Goal: Task Accomplishment & Management: Complete application form

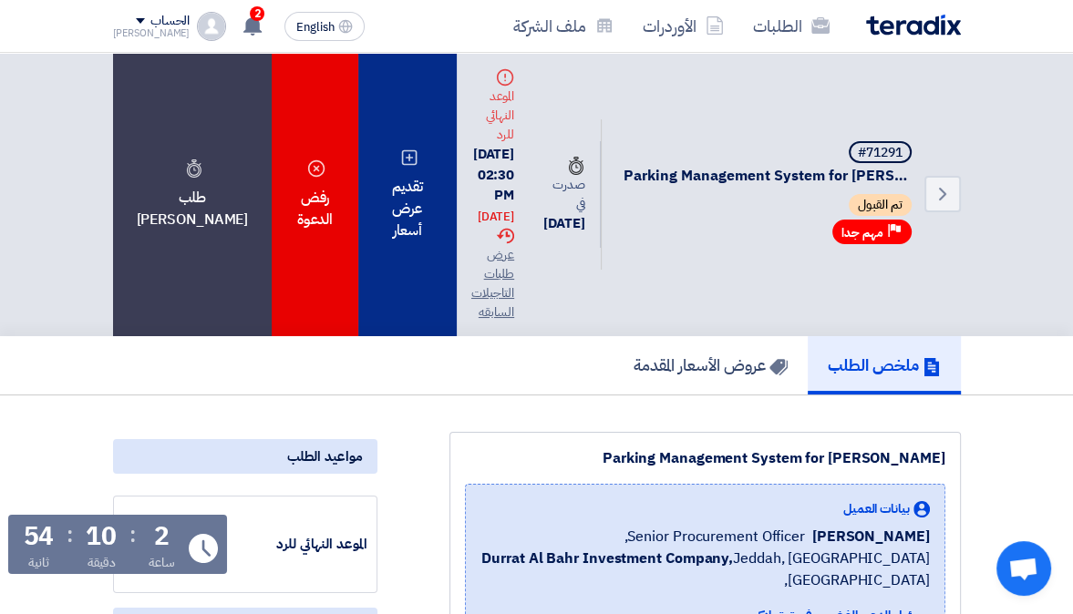
click at [363, 161] on div "تقديم عرض أسعار" at bounding box center [407, 194] width 98 height 283
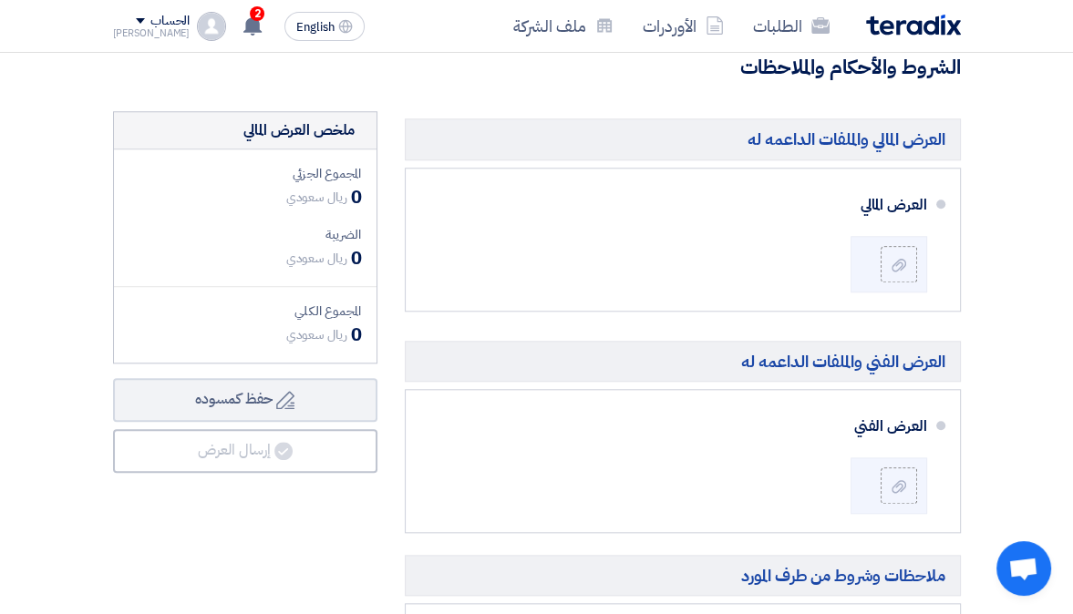
scroll to position [1298, 0]
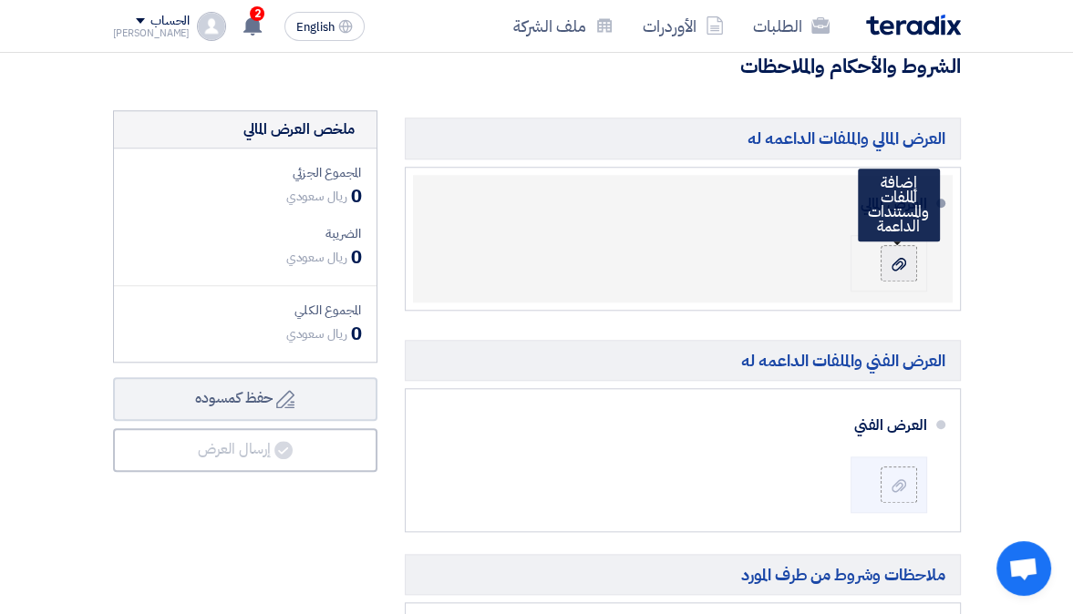
click at [881, 270] on label at bounding box center [898, 263] width 36 height 36
click at [0, 0] on input "file" at bounding box center [0, 0] width 0 height 0
click at [907, 273] on div at bounding box center [899, 263] width 22 height 18
click at [0, 0] on input "file" at bounding box center [0, 0] width 0 height 0
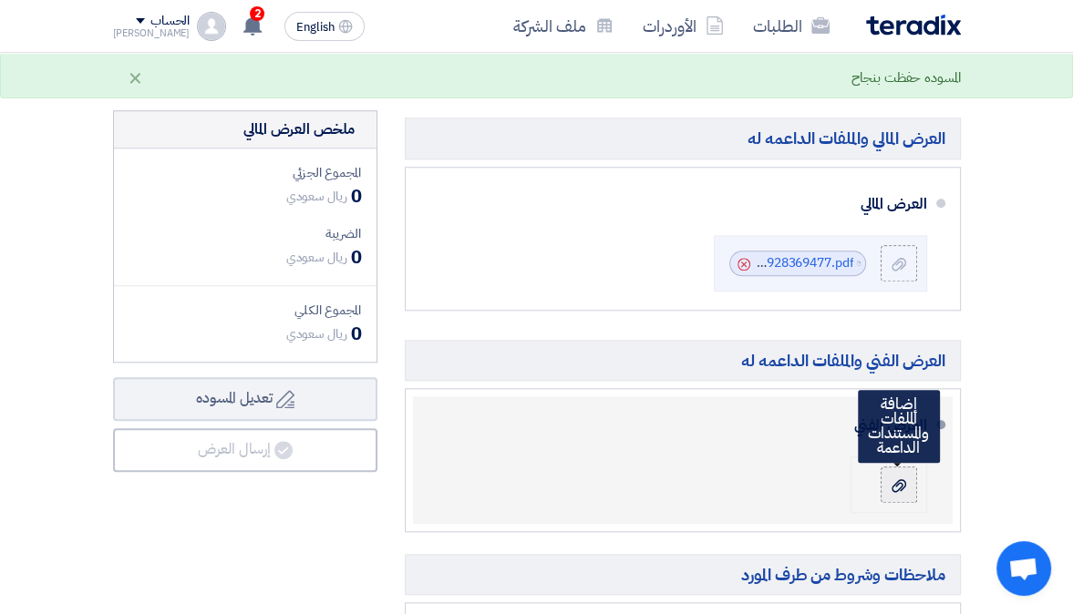
click at [906, 494] on div at bounding box center [899, 485] width 22 height 18
click at [0, 0] on input "file" at bounding box center [0, 0] width 0 height 0
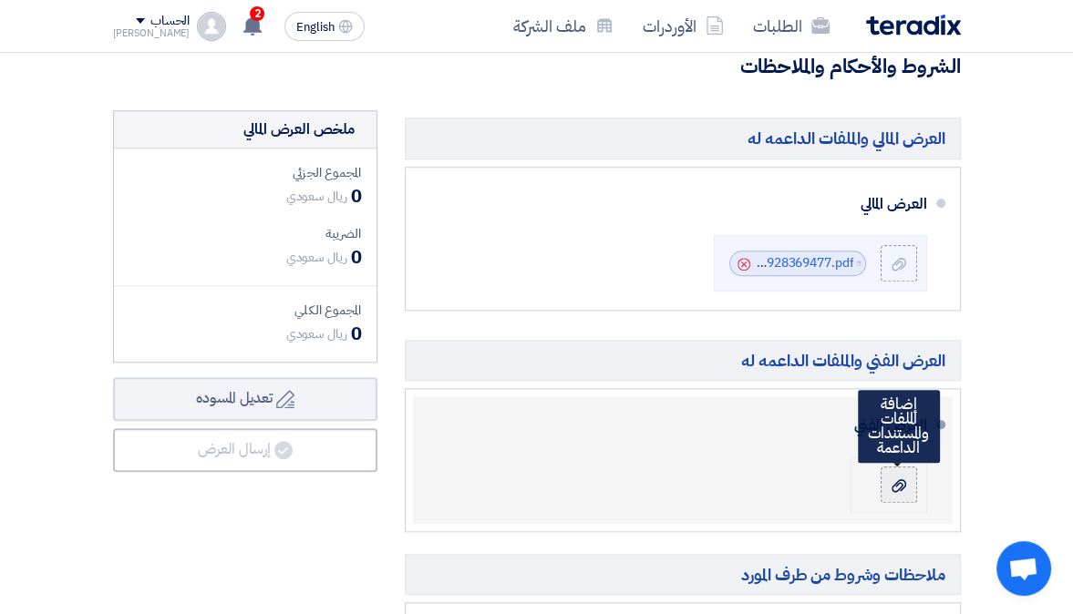
click at [890, 492] on div at bounding box center [899, 485] width 22 height 18
click at [0, 0] on input "file" at bounding box center [0, 0] width 0 height 0
click at [903, 493] on icon at bounding box center [898, 485] width 15 height 15
click at [0, 0] on input "file" at bounding box center [0, 0] width 0 height 0
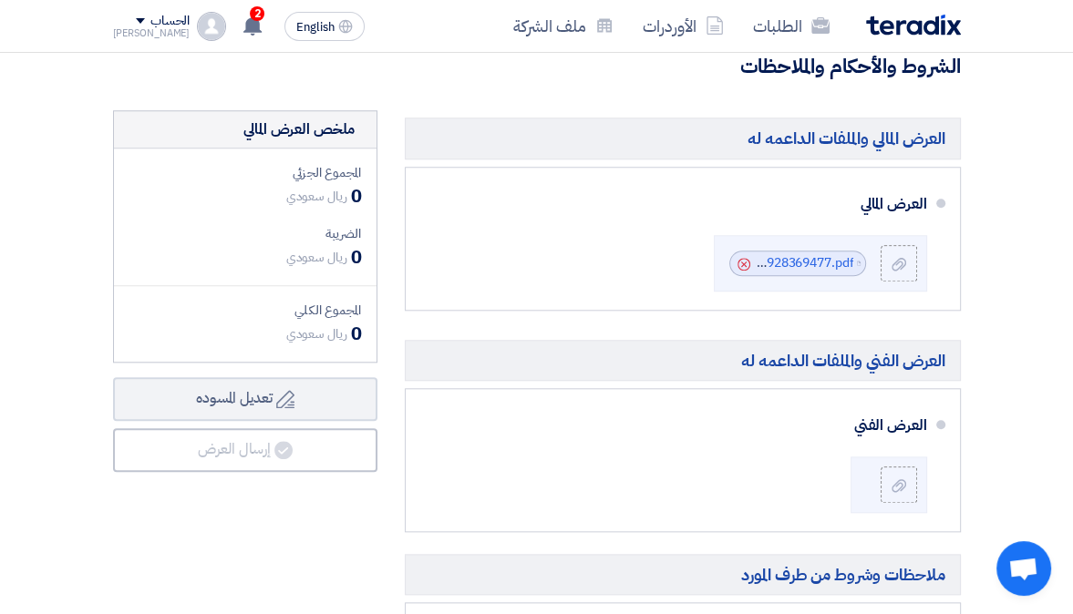
click at [586, 179] on ul "العرض المالي File Cancel" at bounding box center [683, 239] width 556 height 144
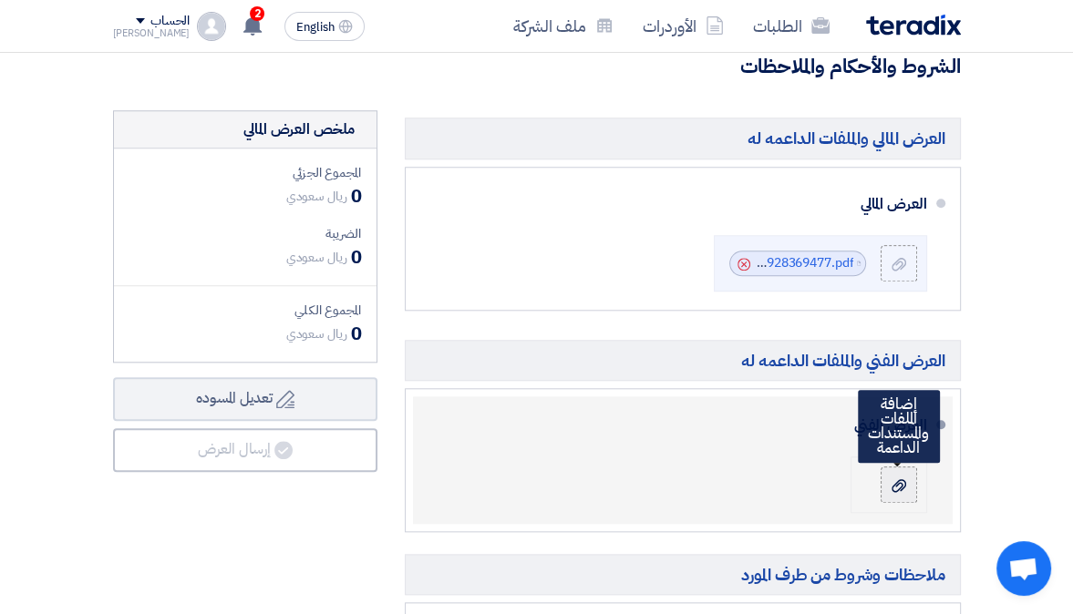
click at [910, 503] on label at bounding box center [898, 485] width 36 height 36
click at [0, 0] on input "file" at bounding box center [0, 0] width 0 height 0
click at [899, 493] on icon at bounding box center [898, 485] width 15 height 15
click at [0, 0] on input "file" at bounding box center [0, 0] width 0 height 0
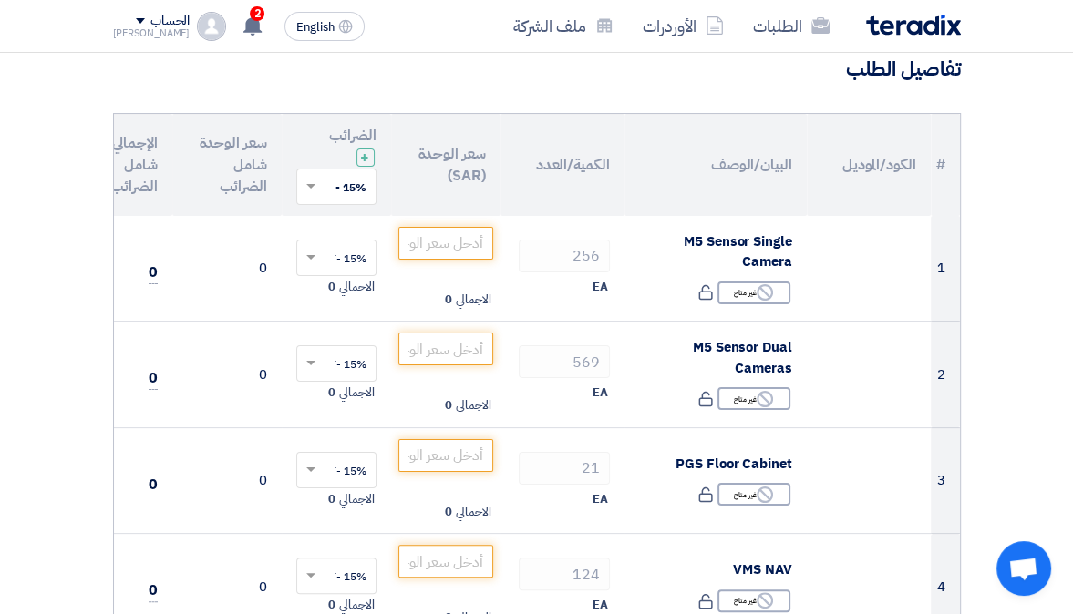
scroll to position [149, 0]
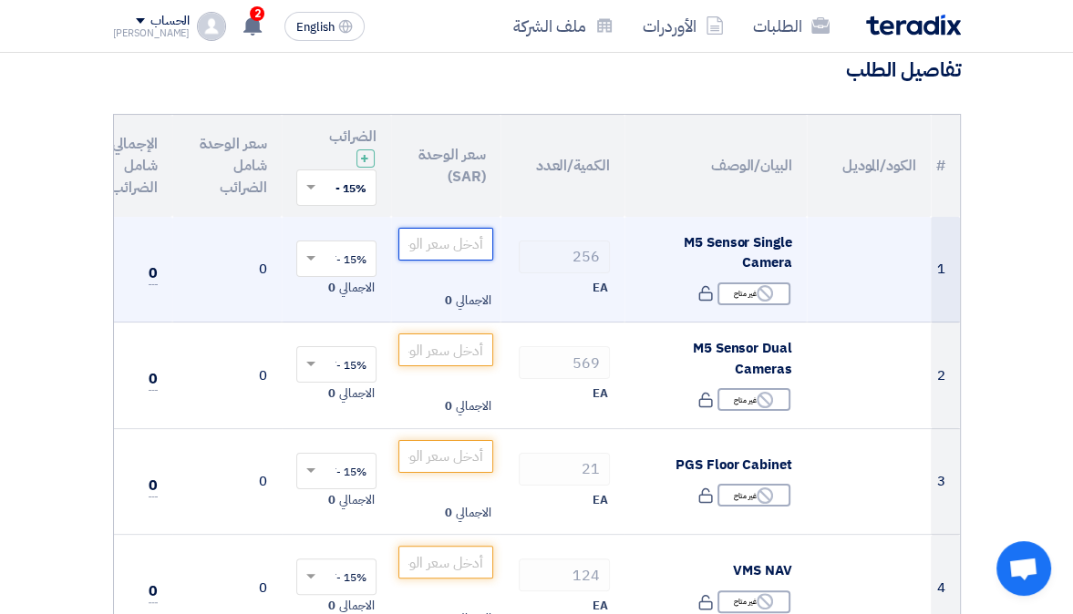
click at [447, 249] on input "number" at bounding box center [445, 244] width 95 height 33
type input "2322"
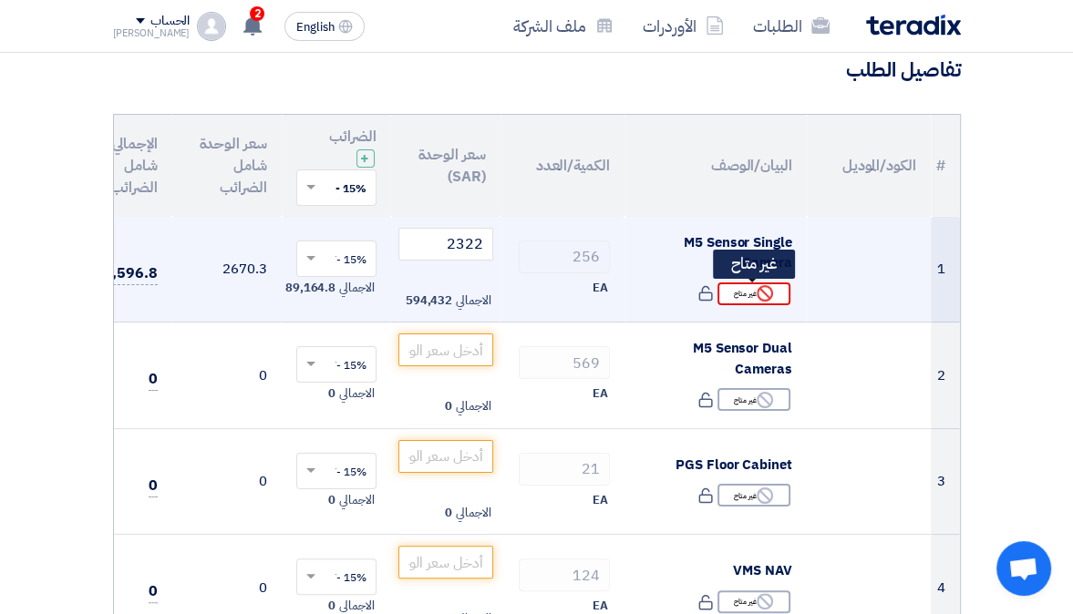
click at [771, 295] on use at bounding box center [764, 293] width 16 height 16
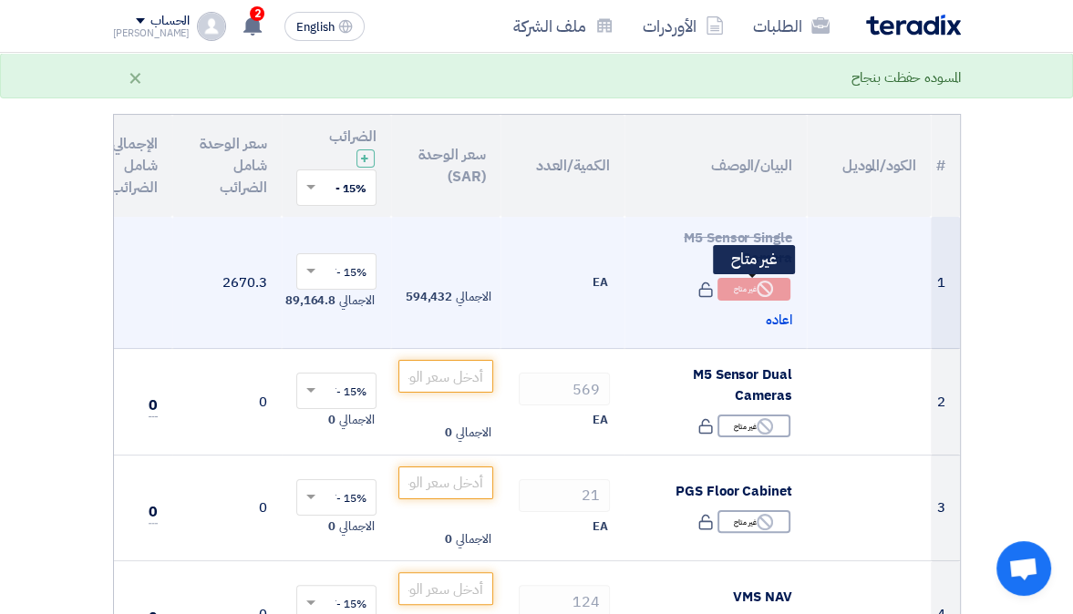
click at [746, 293] on div "Reject غير متاح" at bounding box center [753, 289] width 73 height 23
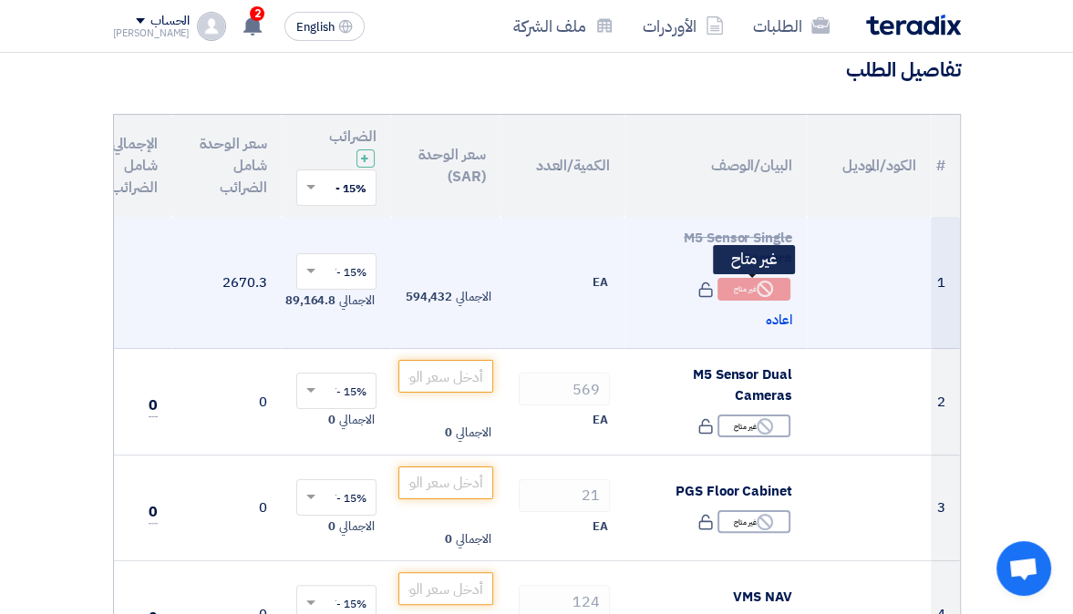
click at [746, 290] on div "Reject غير متاح" at bounding box center [753, 289] width 73 height 23
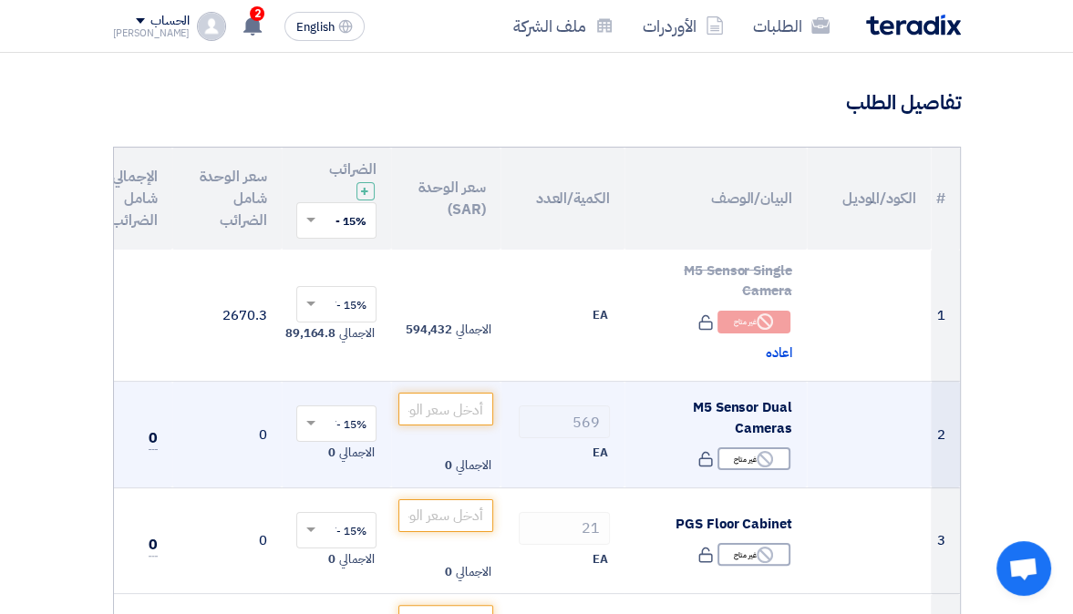
scroll to position [130, 0]
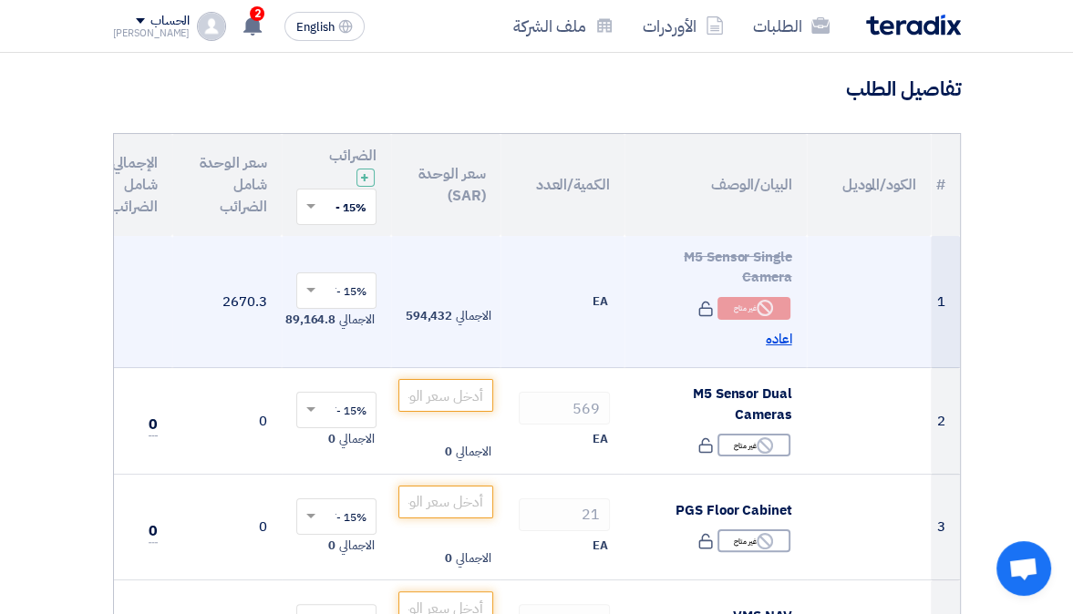
click at [780, 332] on span "اعاده" at bounding box center [779, 339] width 26 height 21
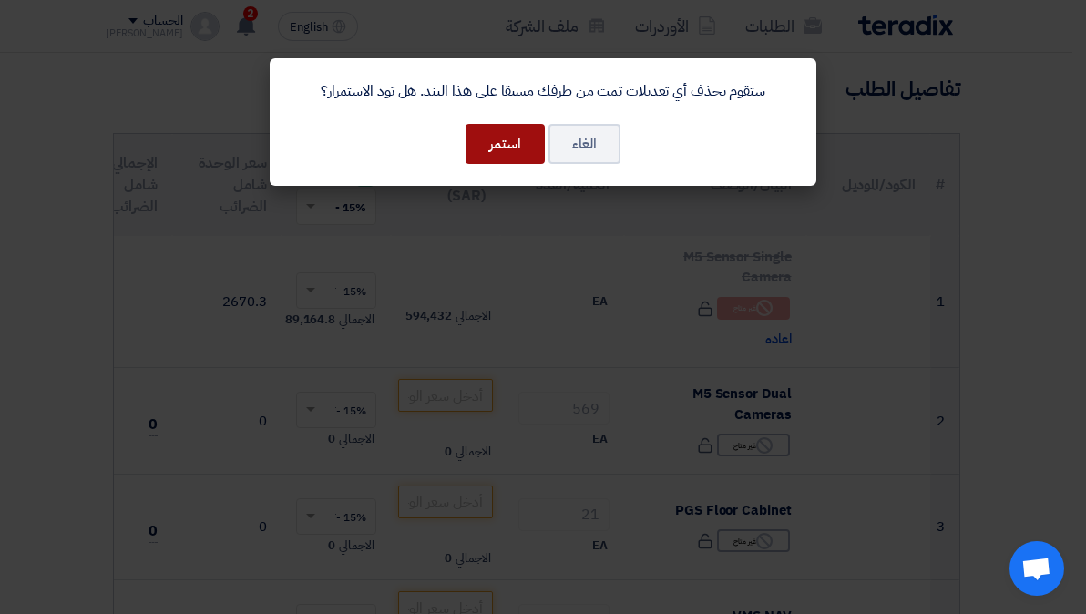
click at [515, 136] on button "استمر" at bounding box center [505, 144] width 79 height 40
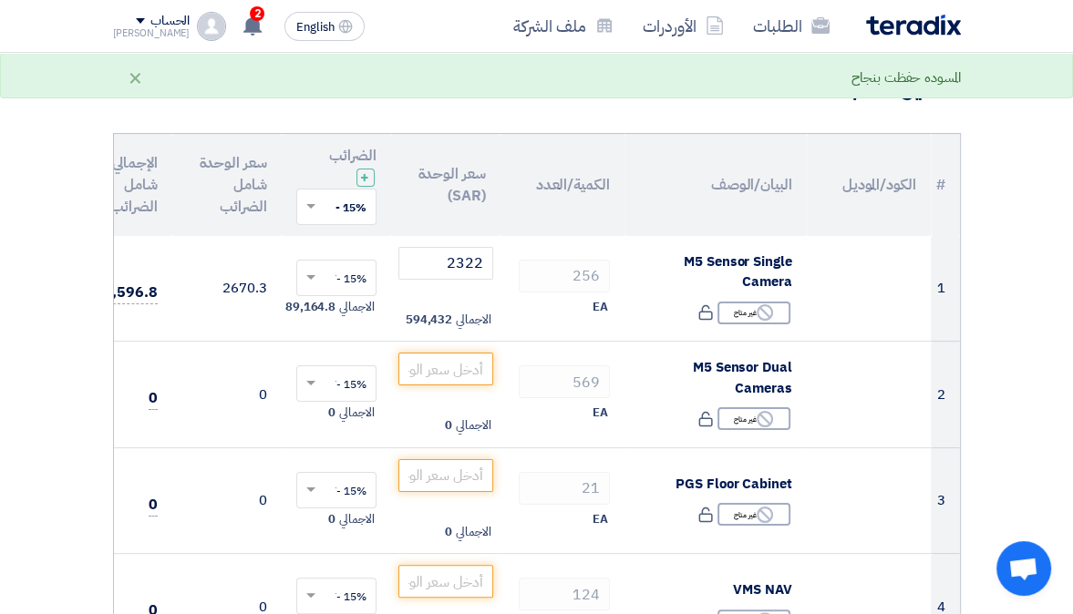
scroll to position [0, -41]
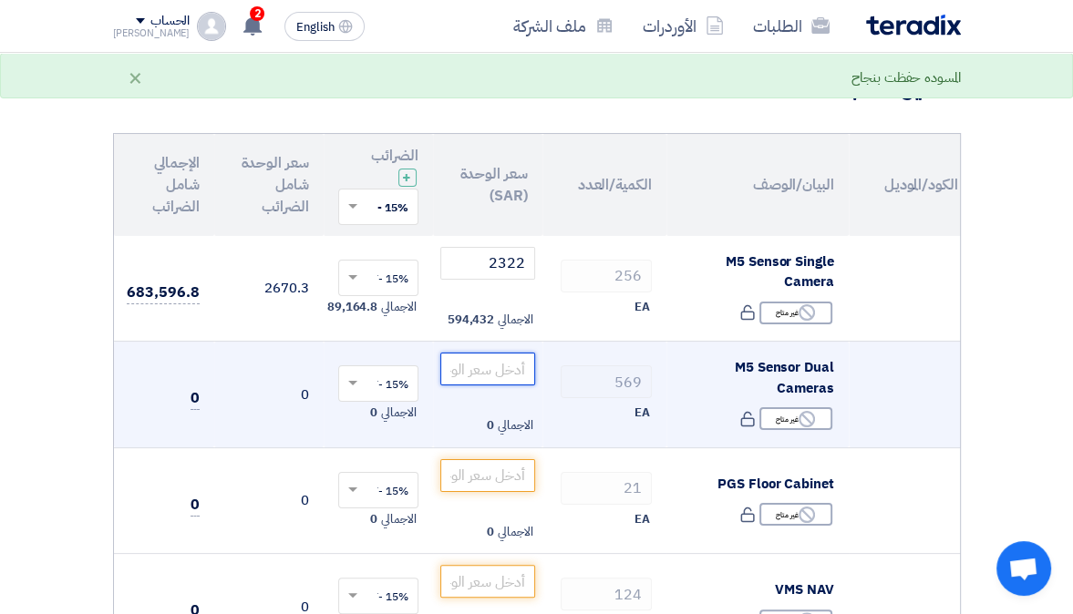
click at [489, 370] on input "number" at bounding box center [487, 369] width 95 height 33
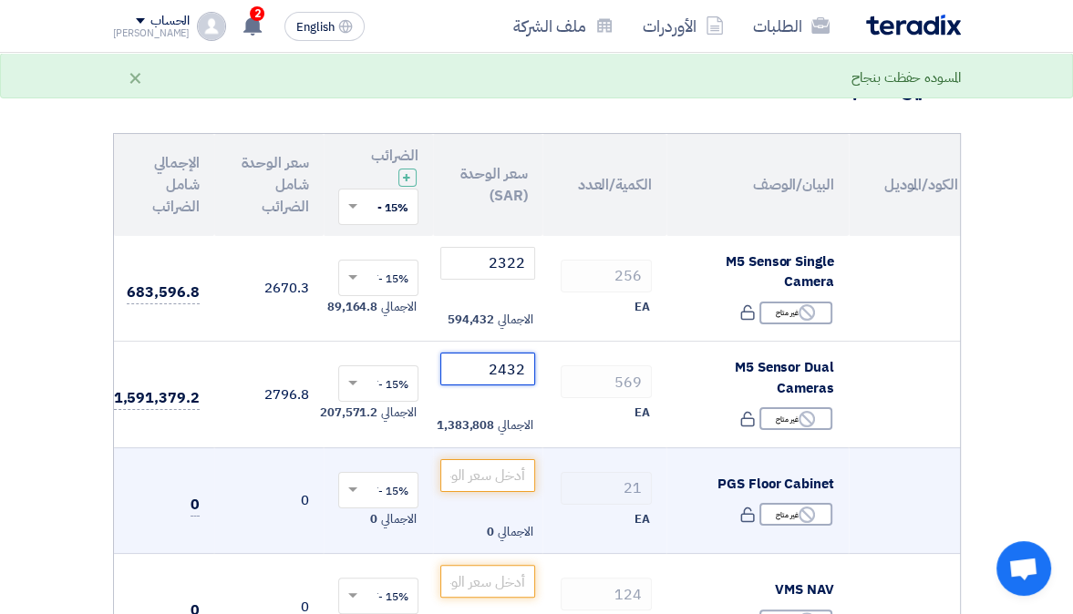
type input "2432"
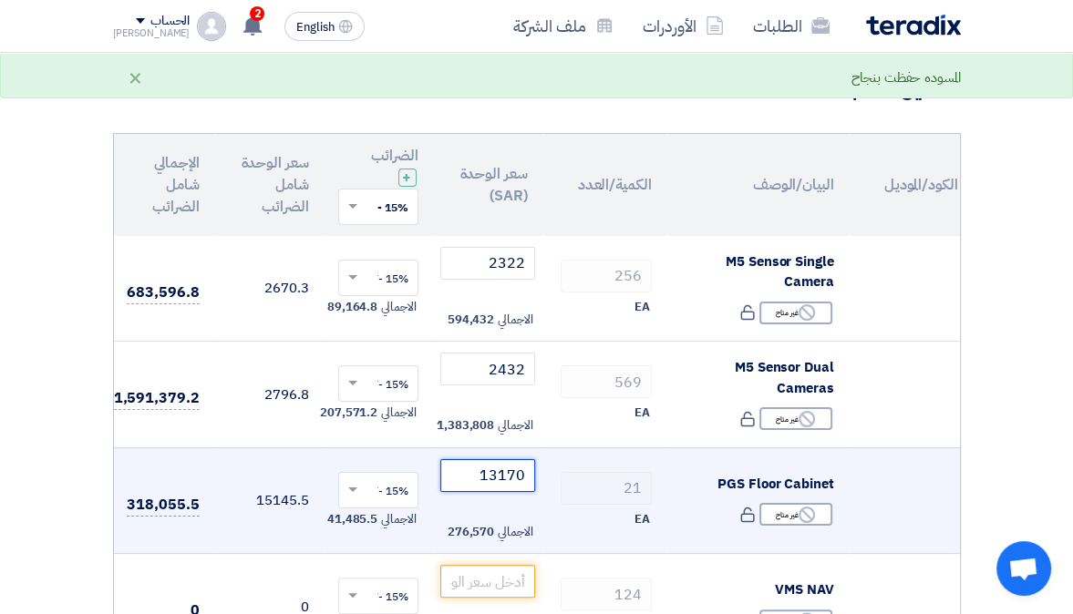
type input "13170"
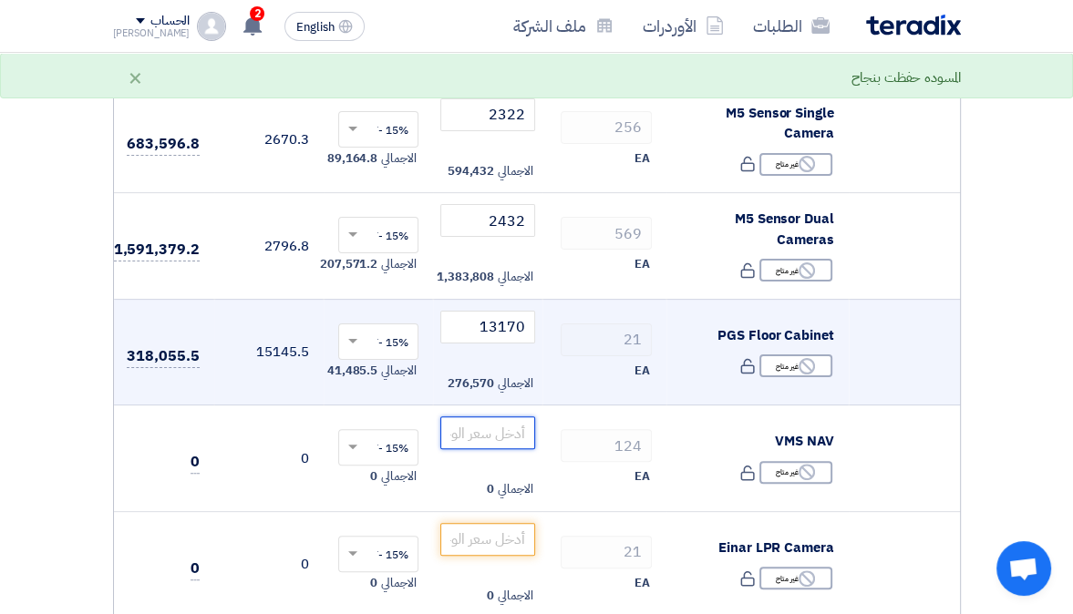
scroll to position [280, 0]
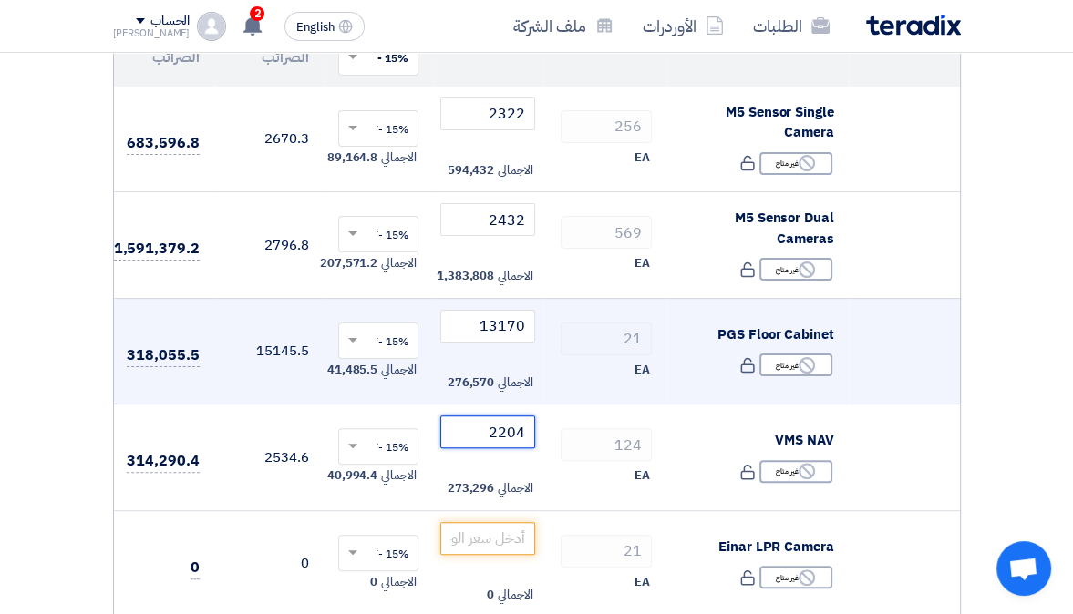
type input "2204"
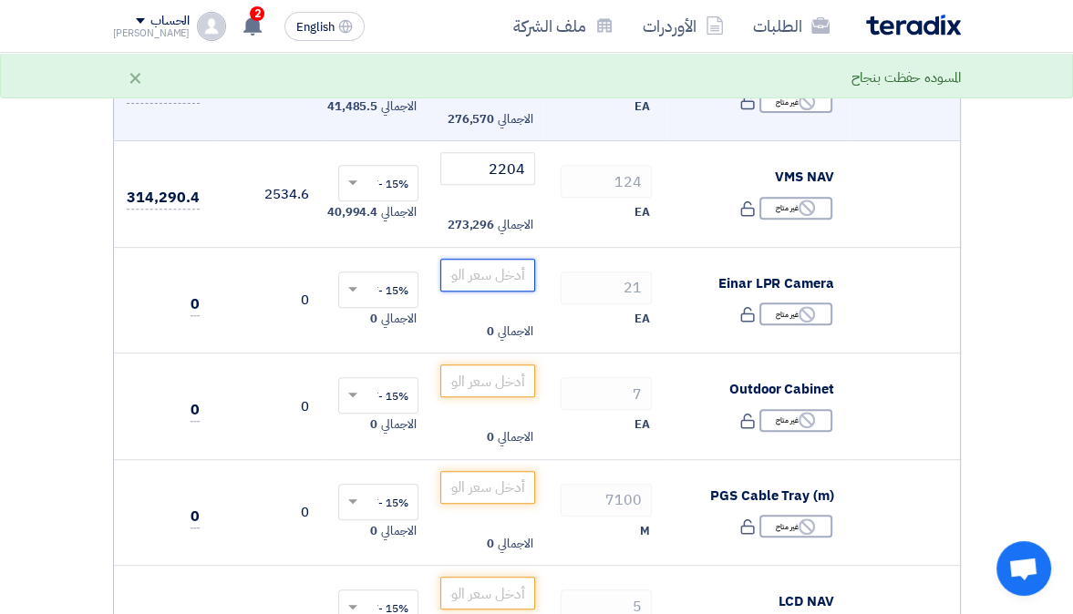
scroll to position [544, 0]
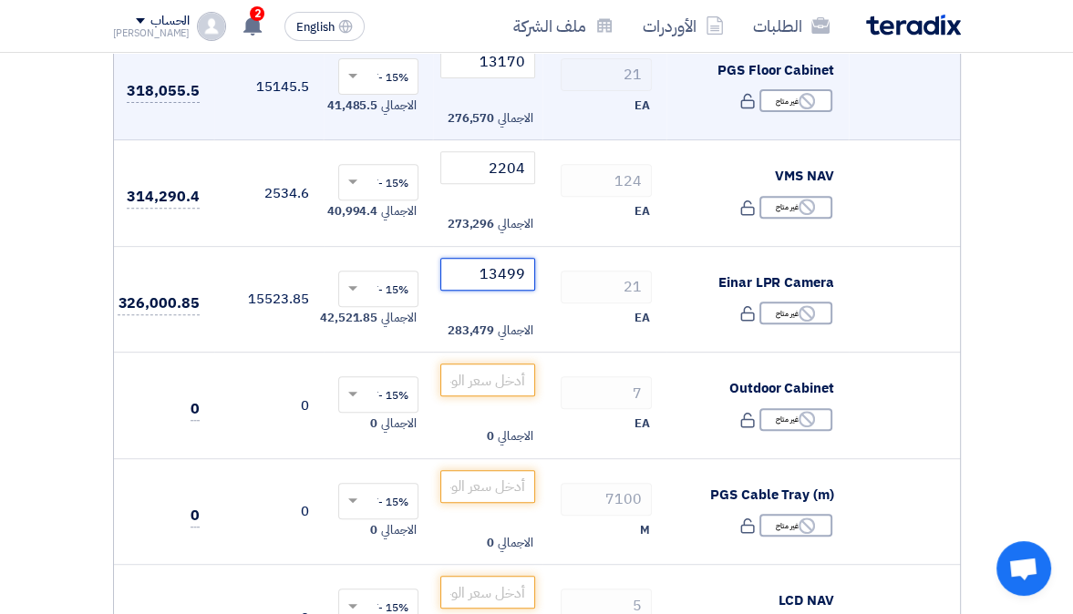
type input "13499"
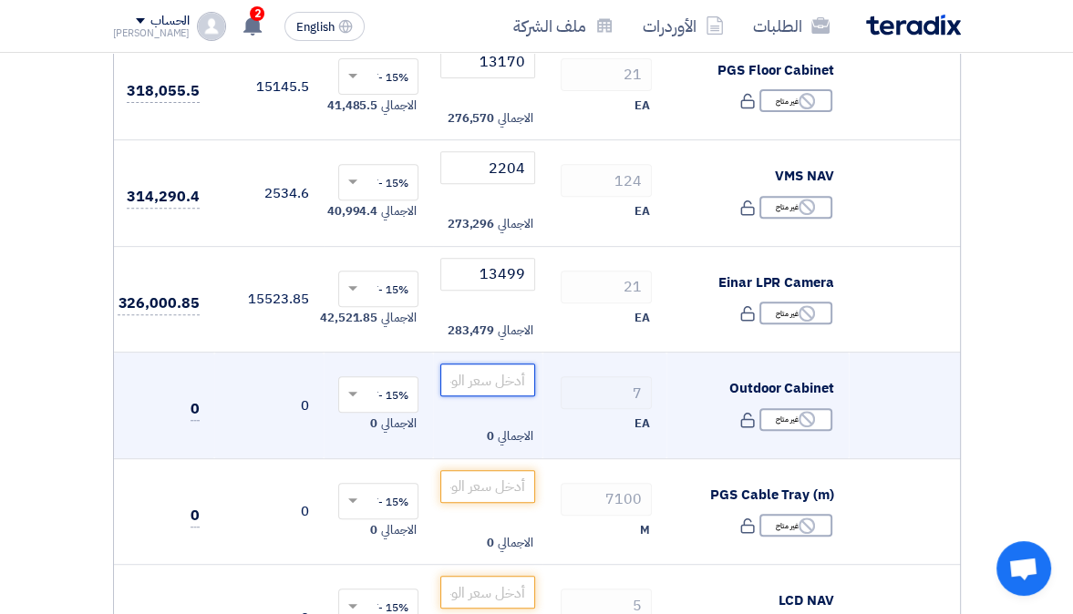
click at [480, 384] on input "number" at bounding box center [487, 380] width 95 height 33
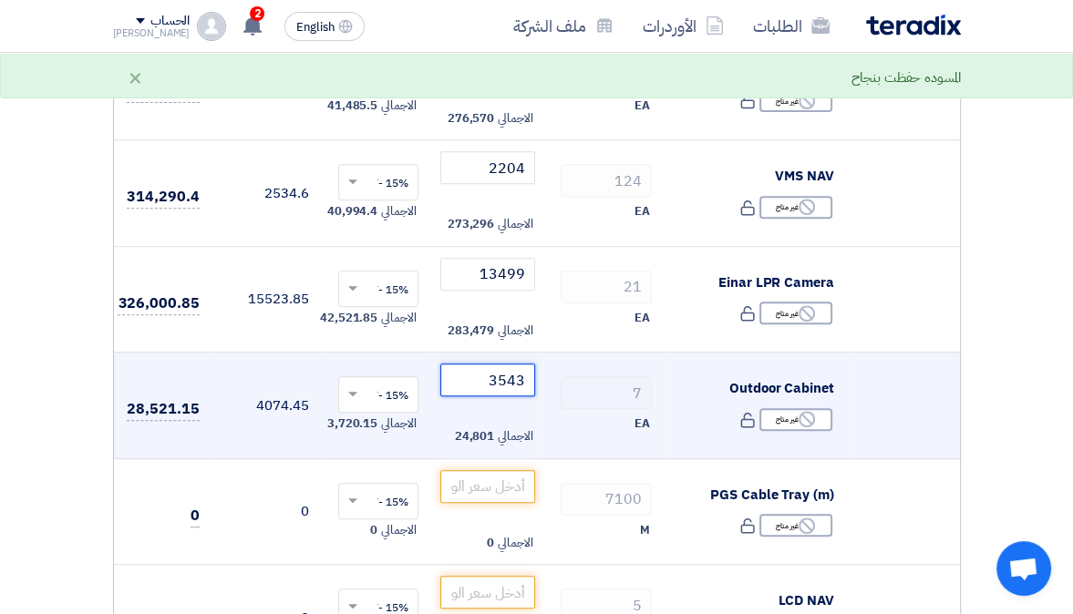
type input "3543"
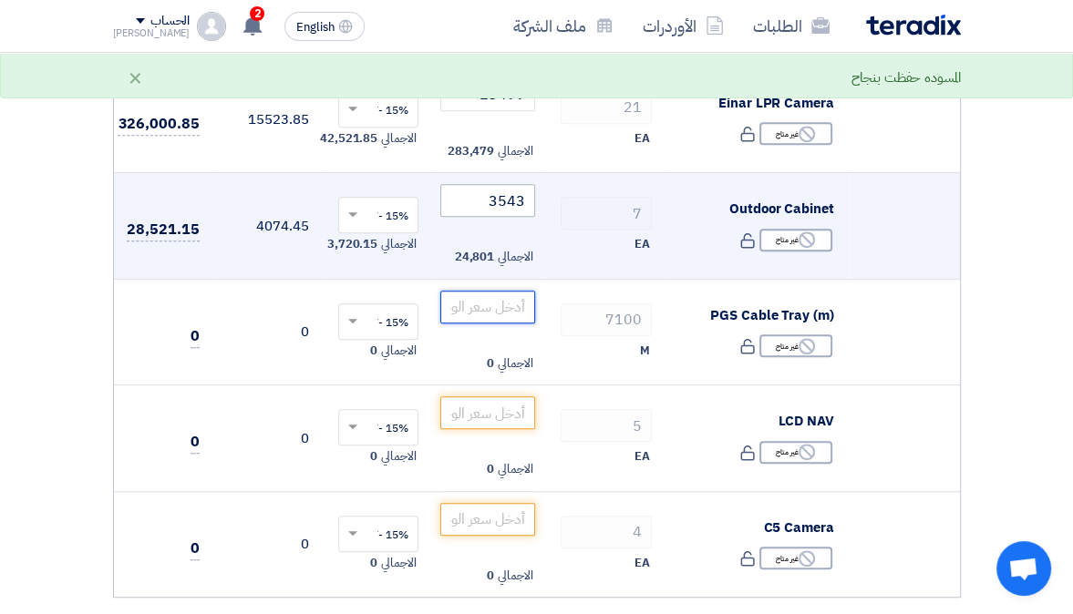
scroll to position [728, 0]
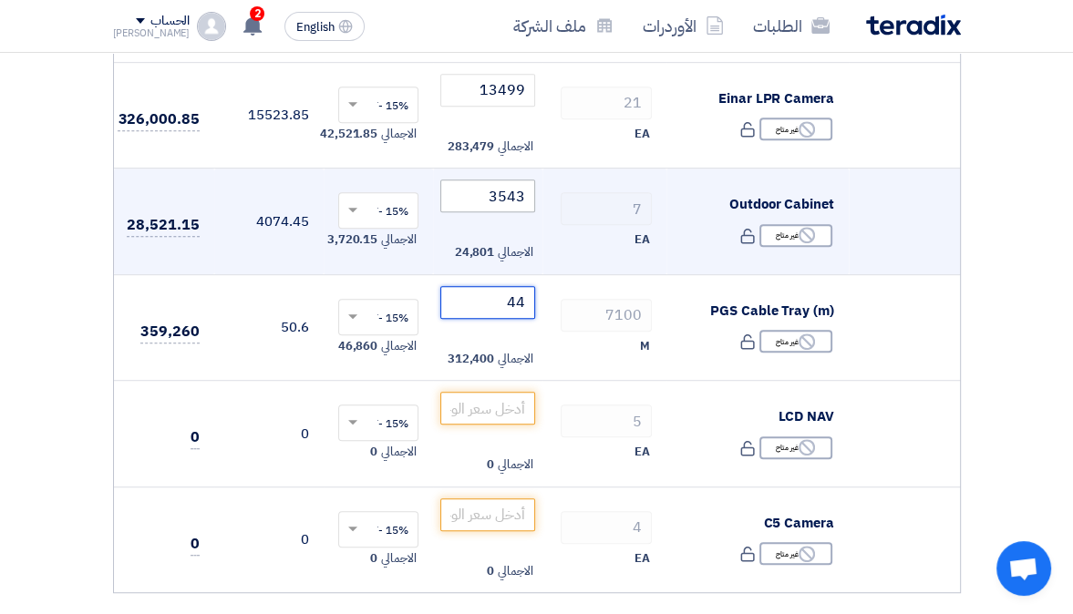
type input "44"
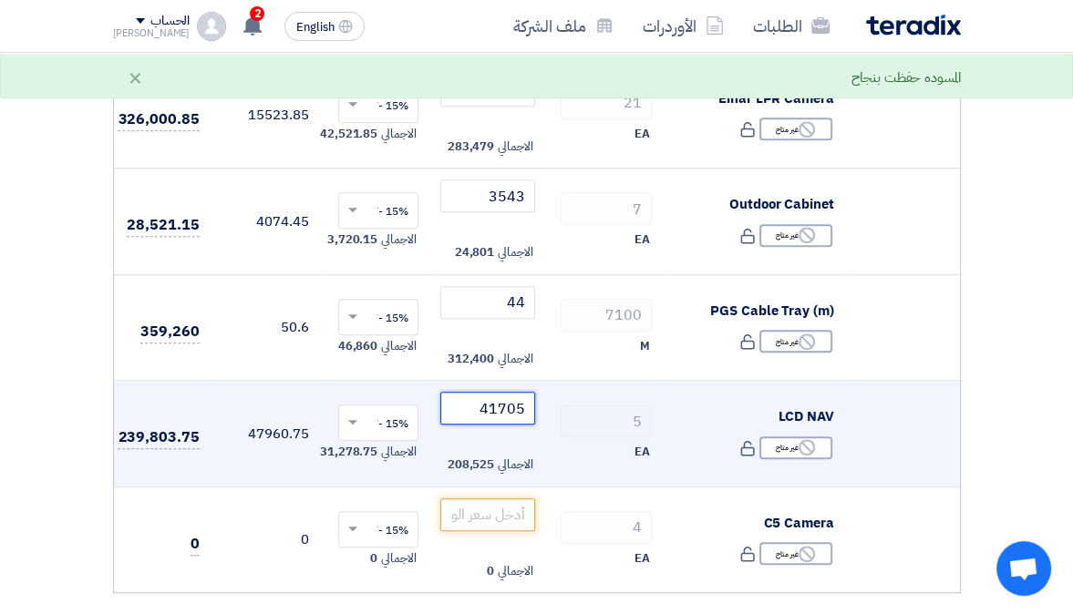
type input "41705"
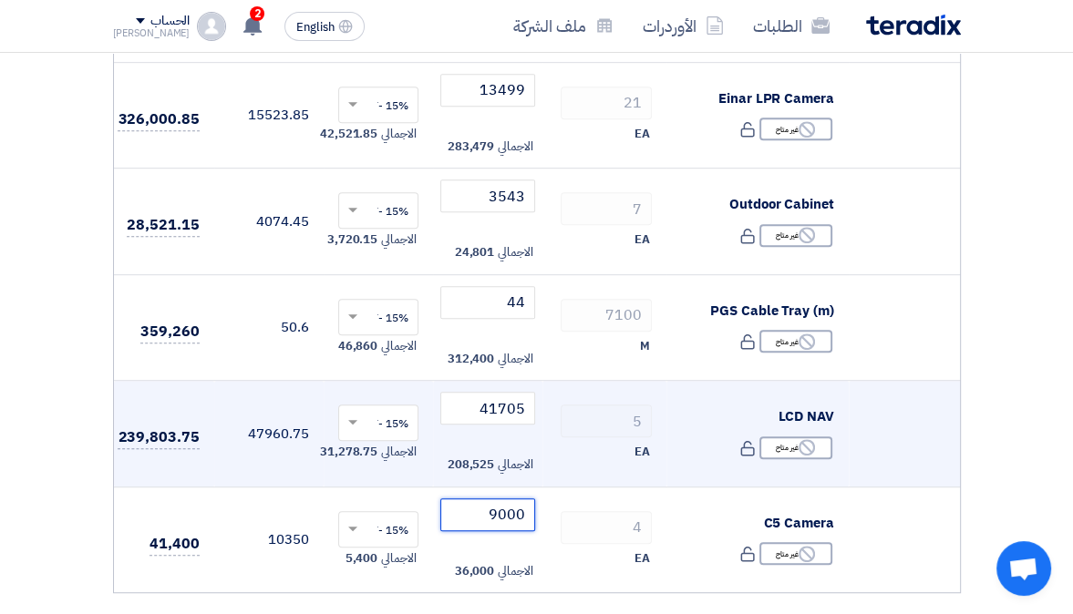
type input "9000"
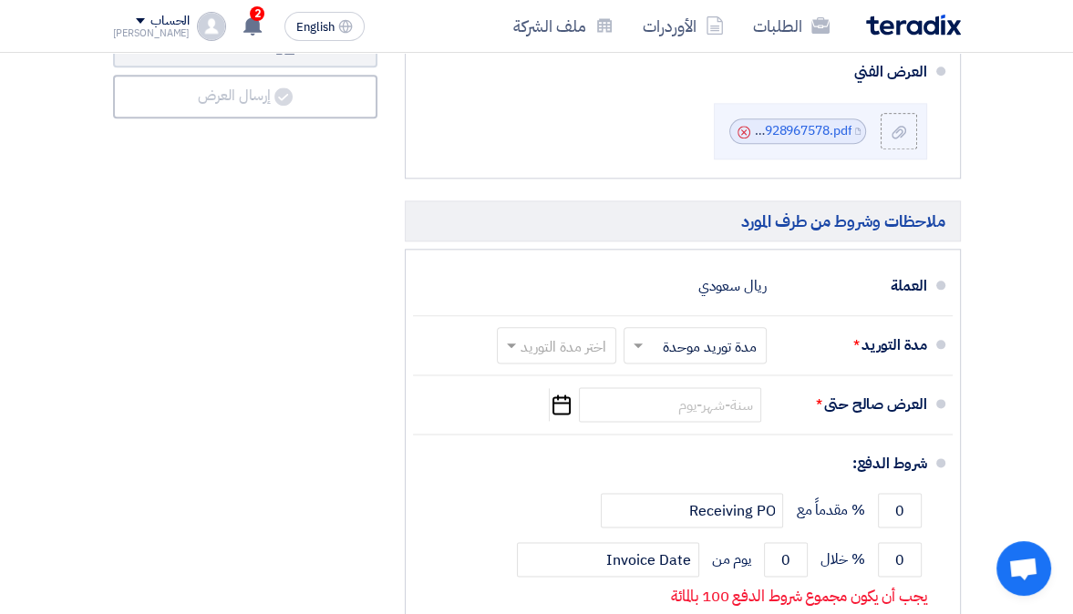
scroll to position [1652, 0]
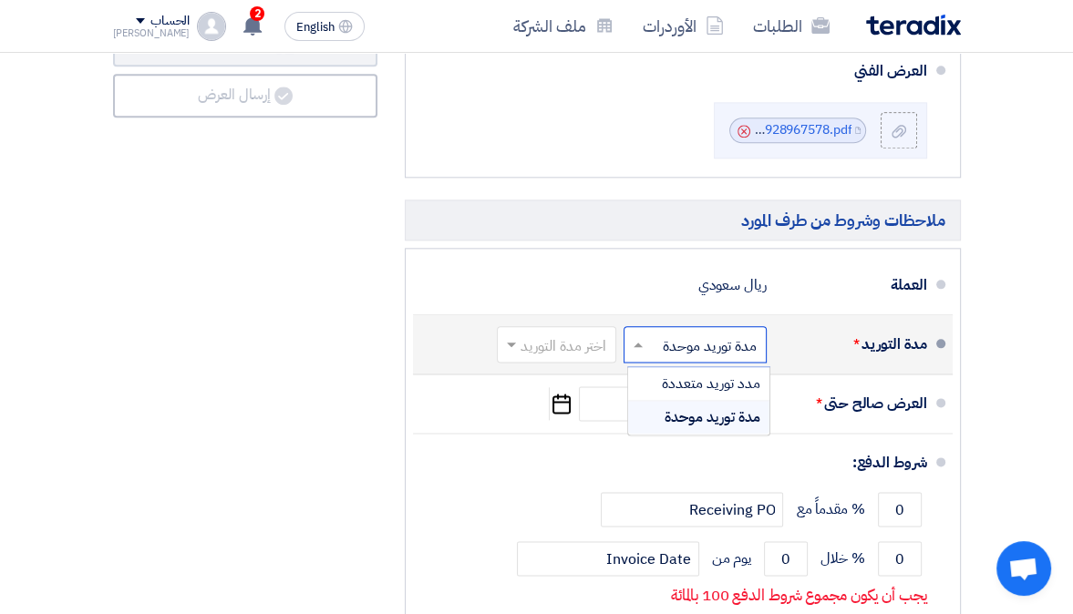
click at [671, 355] on input "text" at bounding box center [691, 347] width 134 height 26
click at [665, 423] on span "مدة توريد موحدة" at bounding box center [712, 417] width 96 height 22
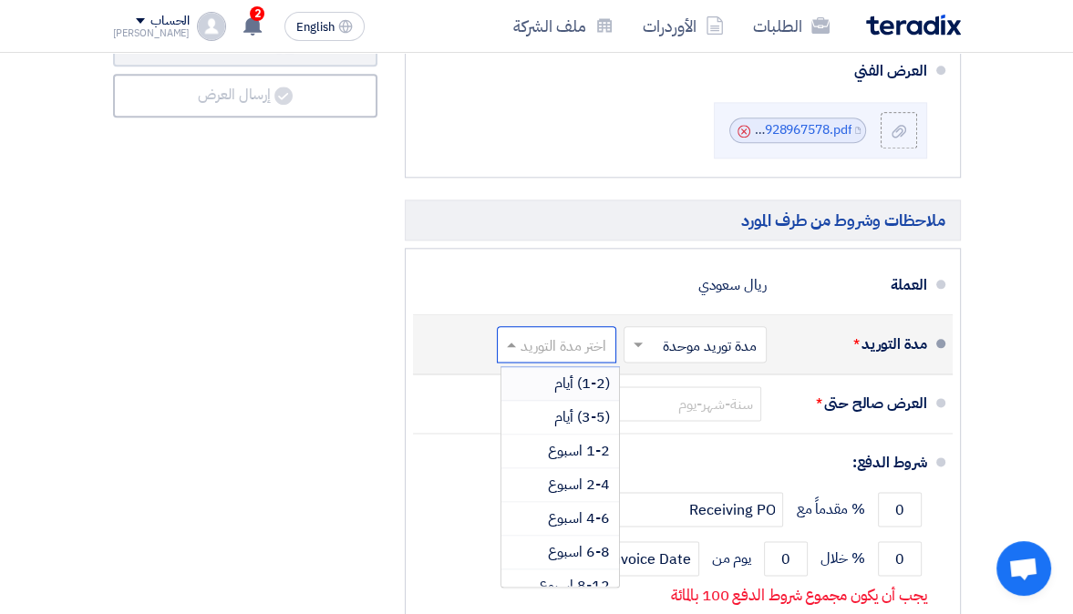
click at [587, 357] on input "text" at bounding box center [553, 347] width 110 height 26
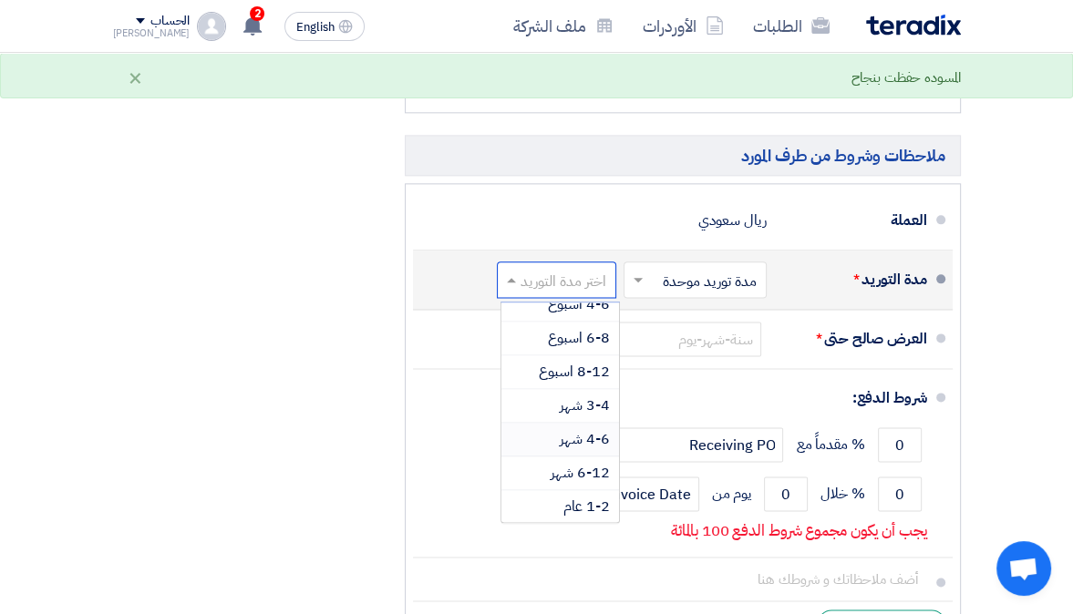
scroll to position [1727, 0]
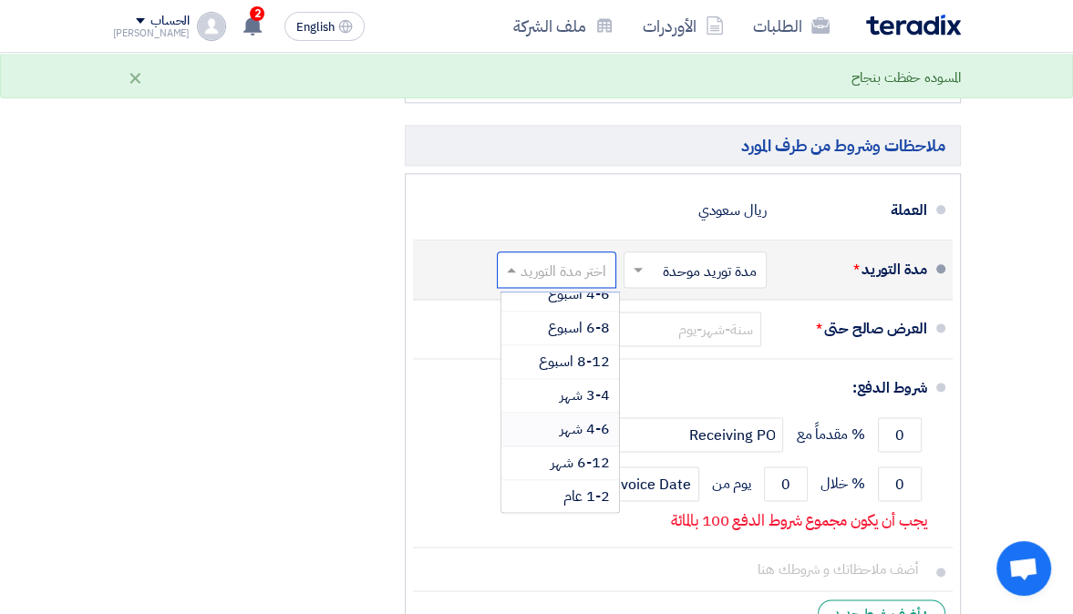
click at [589, 440] on span "4-6 شهر" at bounding box center [585, 429] width 50 height 22
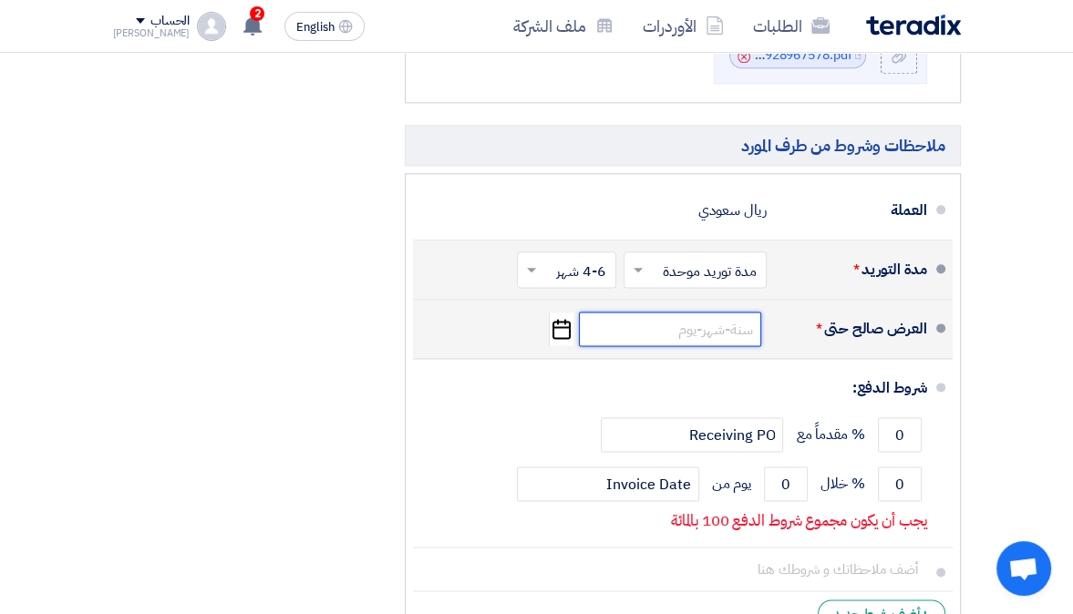
click at [715, 343] on input at bounding box center [670, 329] width 182 height 35
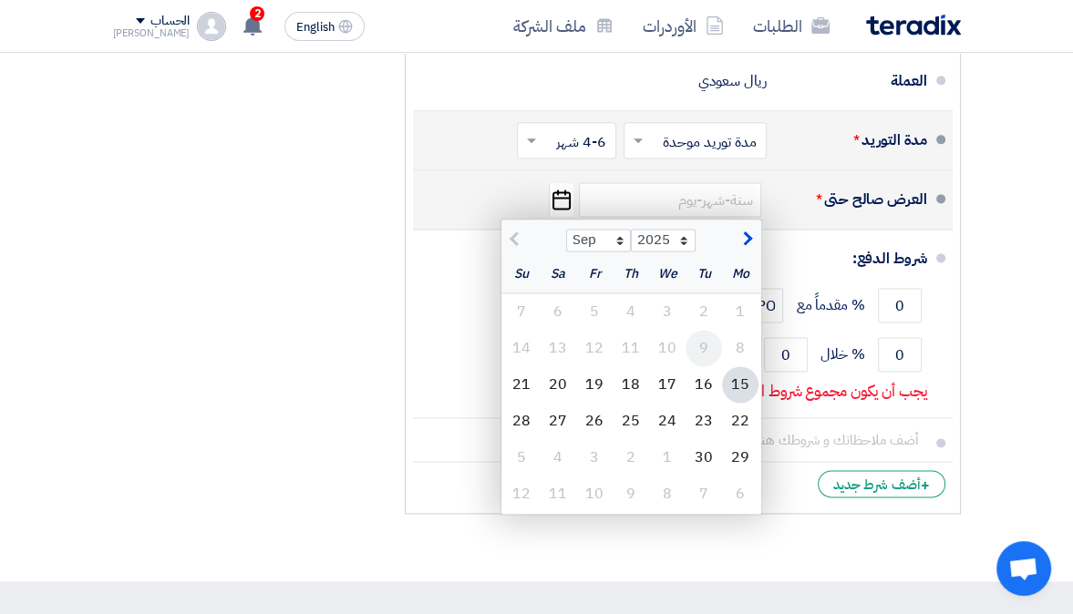
scroll to position [1857, 0]
click at [674, 459] on div "1" at bounding box center [667, 456] width 36 height 36
type input "[DATE]"
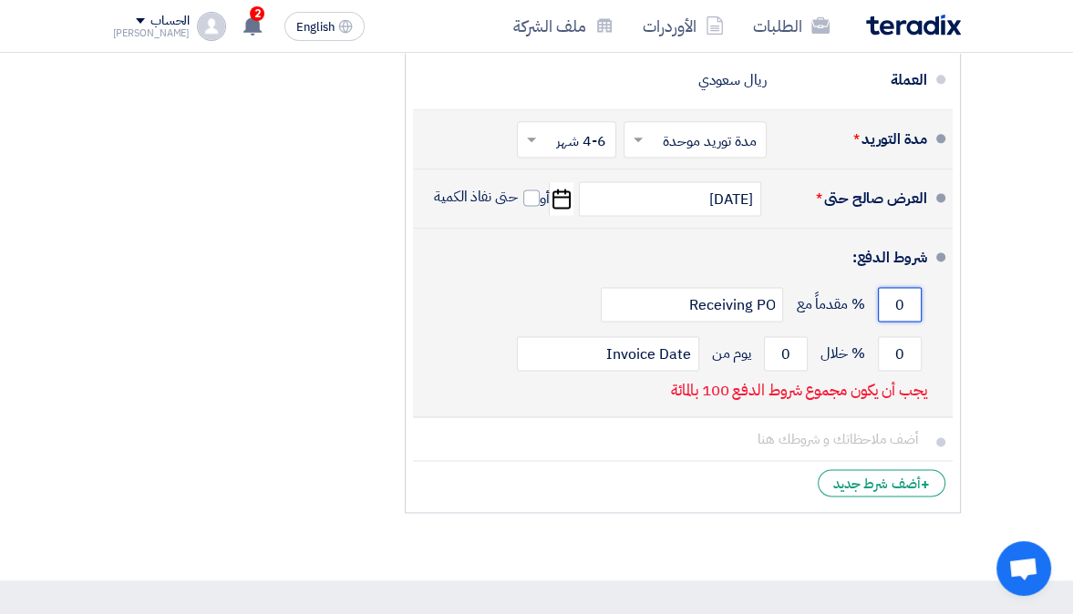
click at [897, 313] on input "0" at bounding box center [900, 304] width 44 height 35
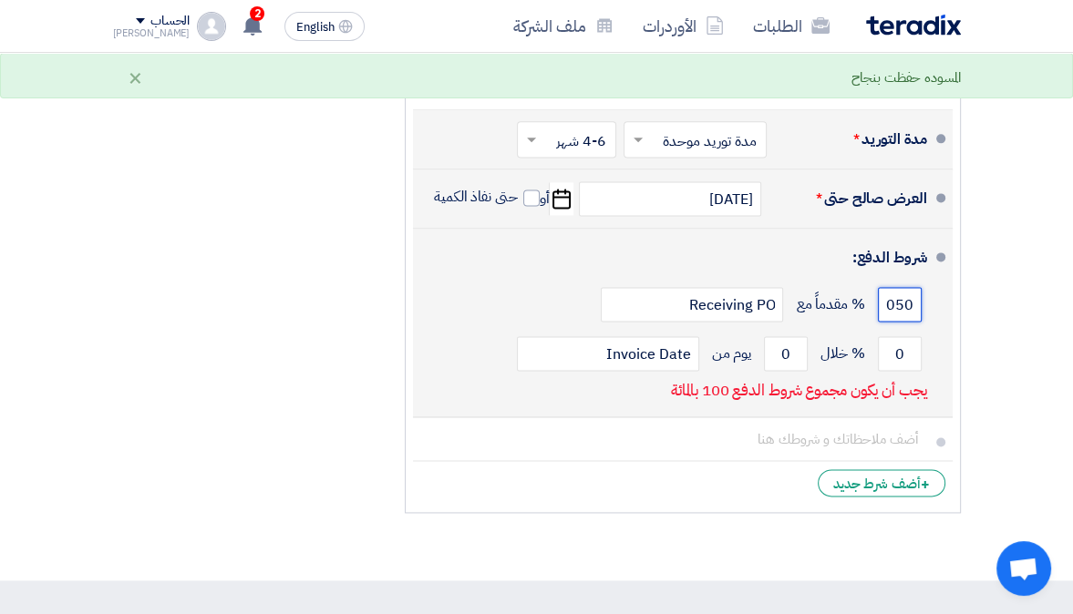
click at [900, 314] on input "050" at bounding box center [900, 304] width 44 height 35
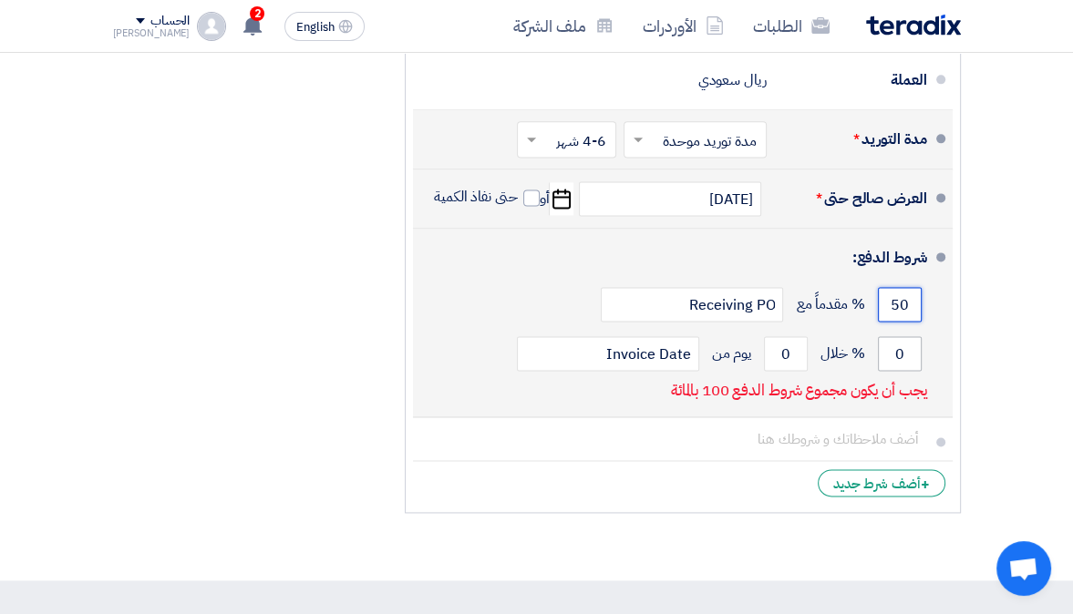
type input "50"
click at [897, 363] on input "0" at bounding box center [900, 353] width 44 height 35
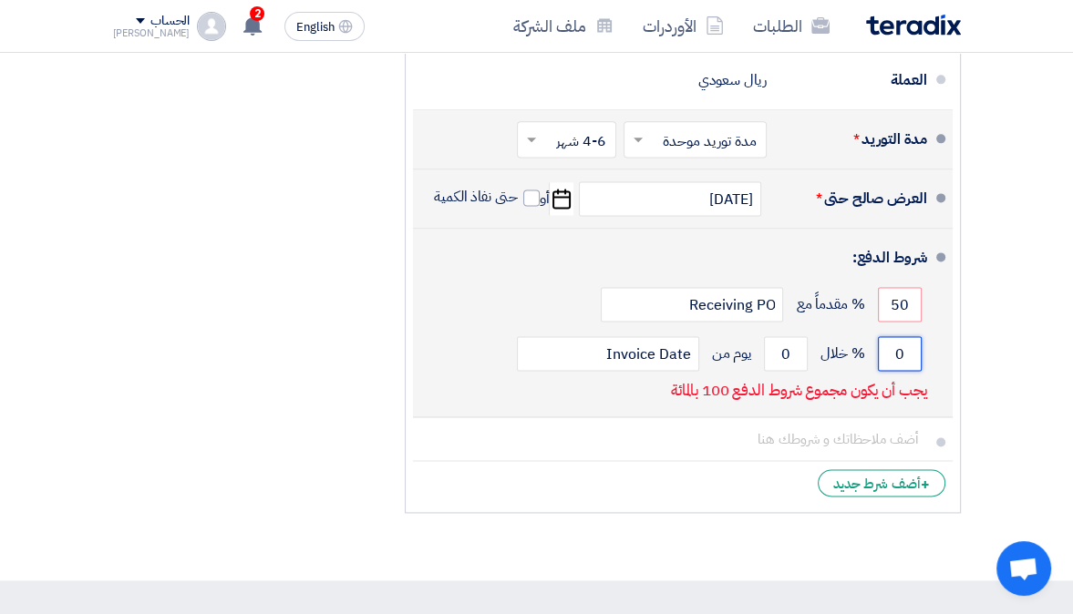
click at [897, 363] on input "0" at bounding box center [900, 353] width 44 height 35
type input "5"
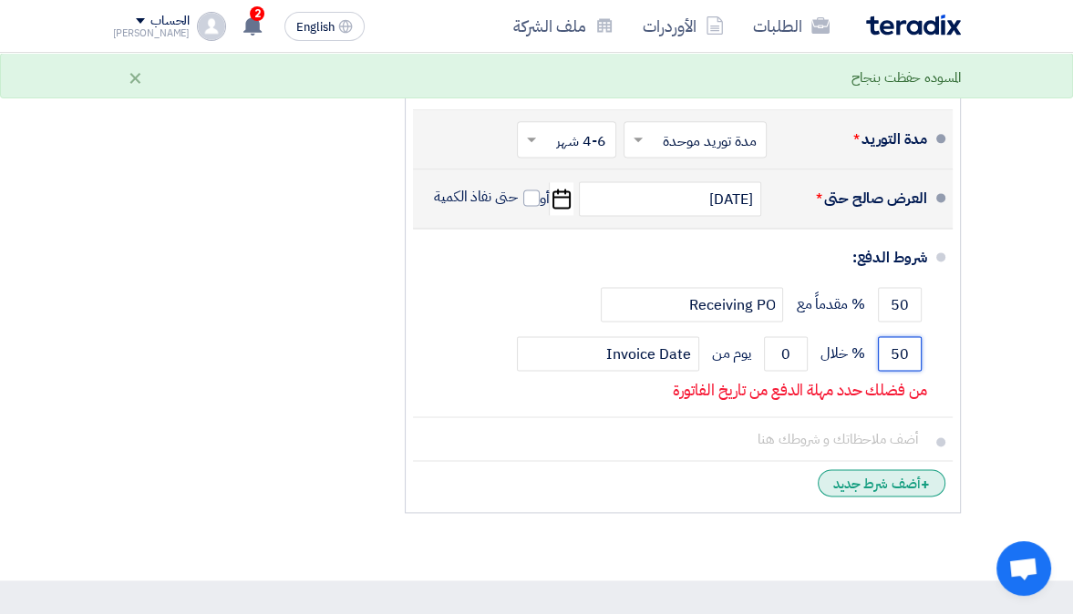
type input "50"
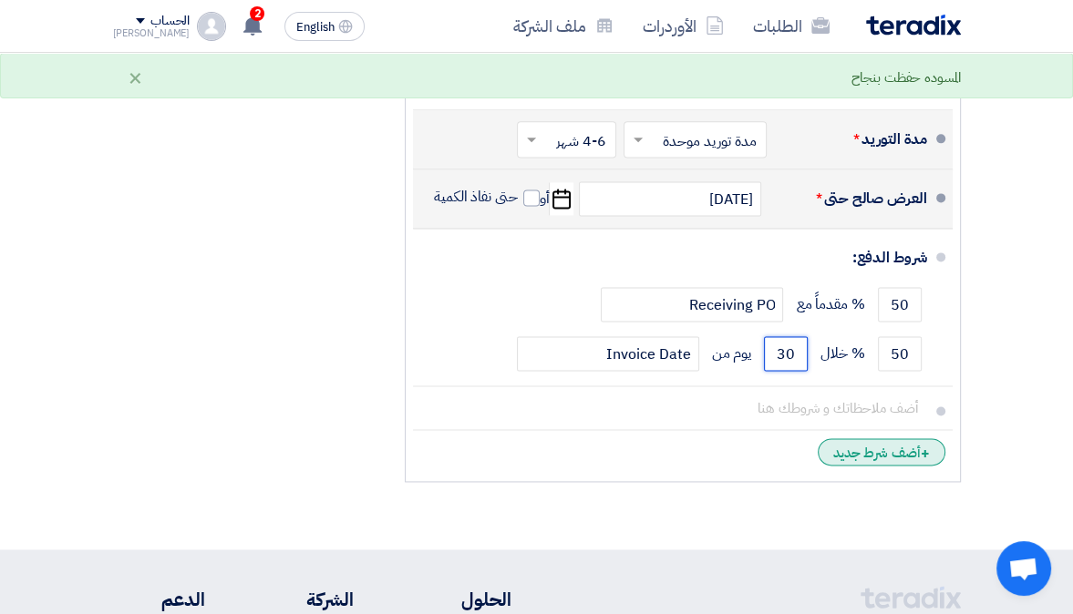
type input "30"
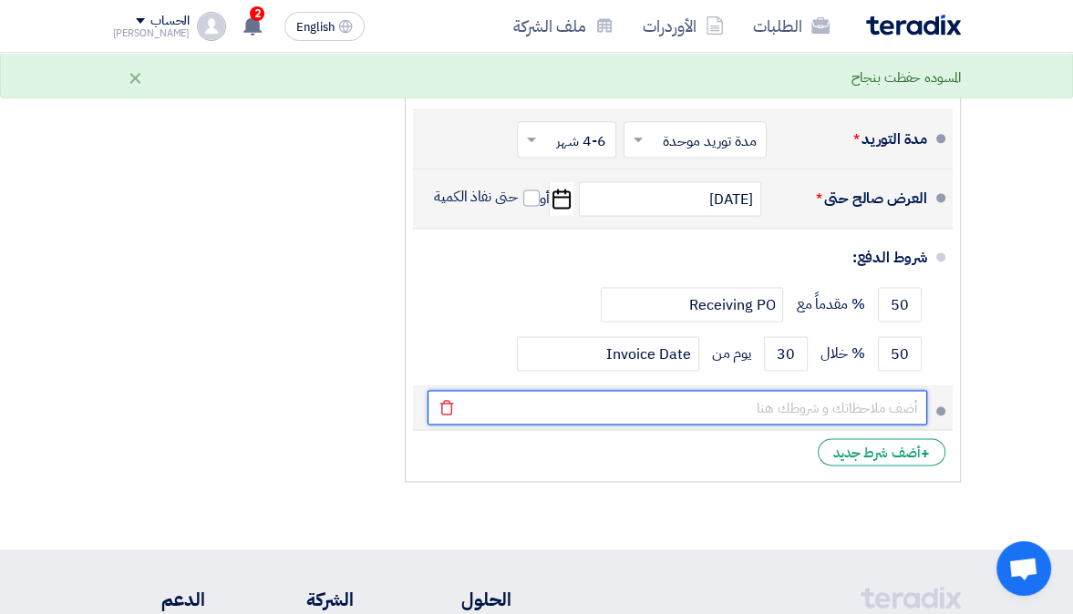
click at [893, 414] on input "text" at bounding box center [676, 407] width 499 height 35
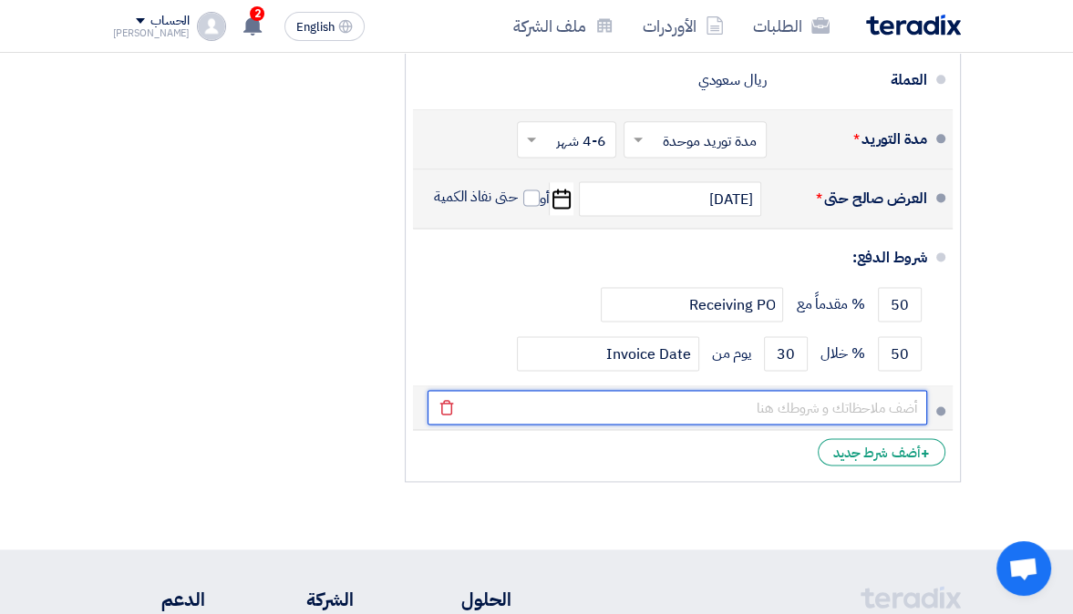
type input "1"
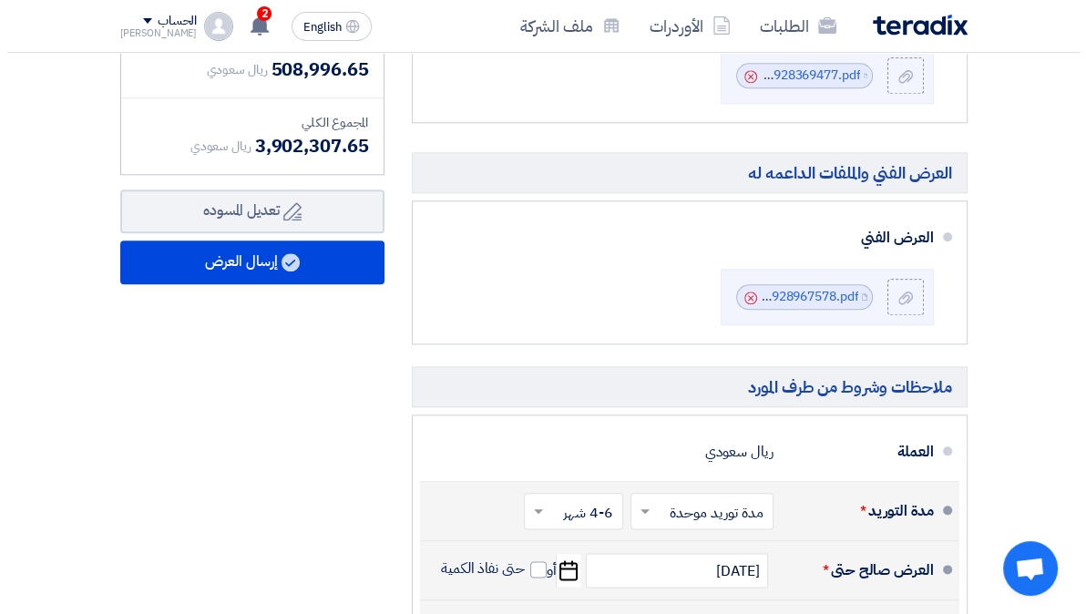
scroll to position [1470, 0]
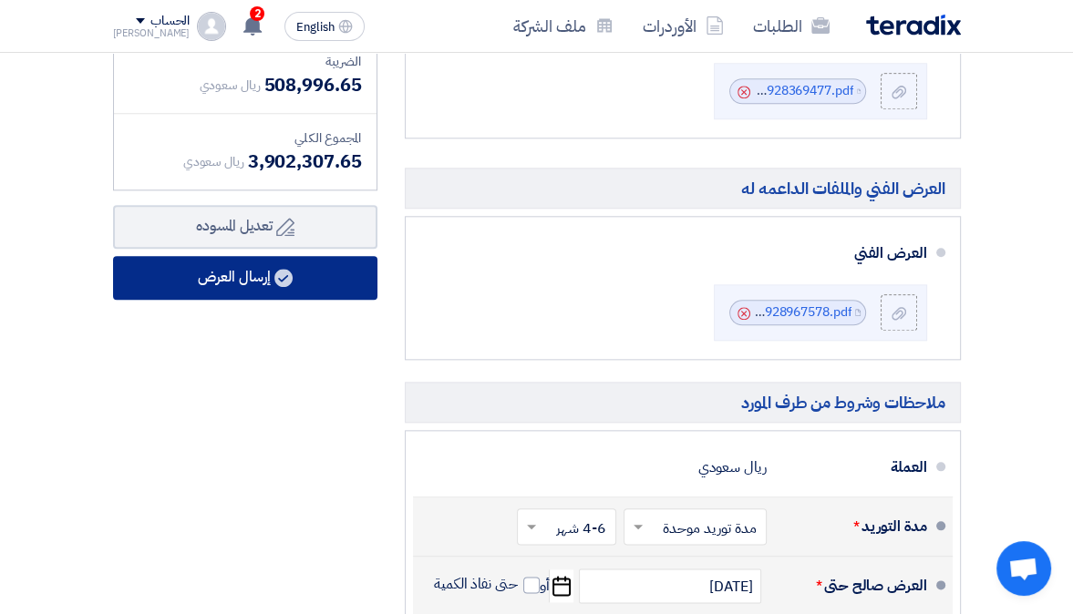
type input "we offer 1 year SLA with 4 PM visits"
click at [310, 298] on button "إرسال العرض" at bounding box center [245, 278] width 264 height 44
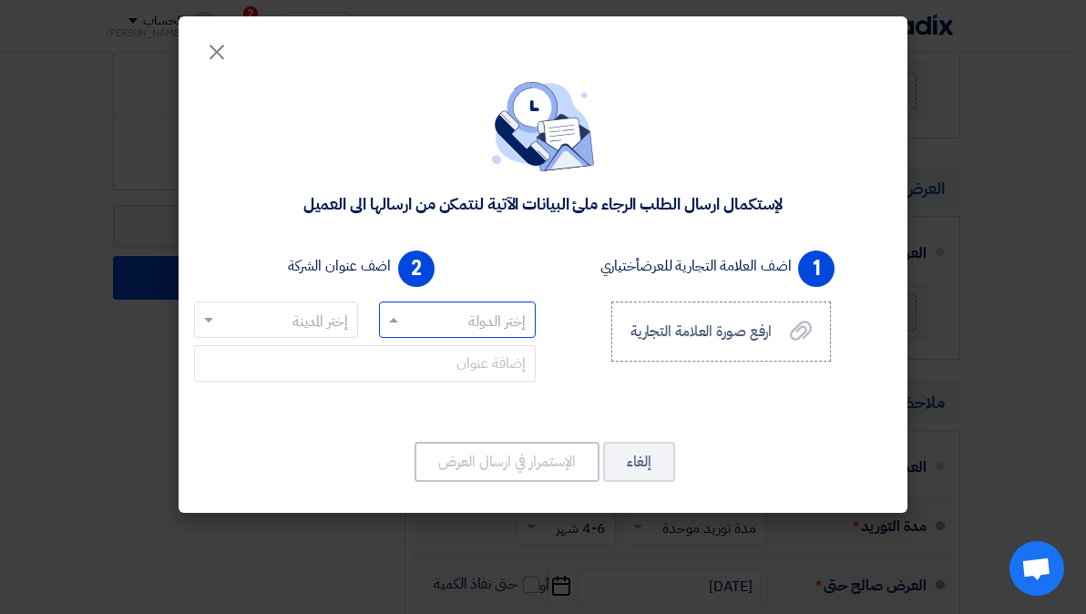
click at [414, 311] on input "text" at bounding box center [467, 321] width 121 height 30
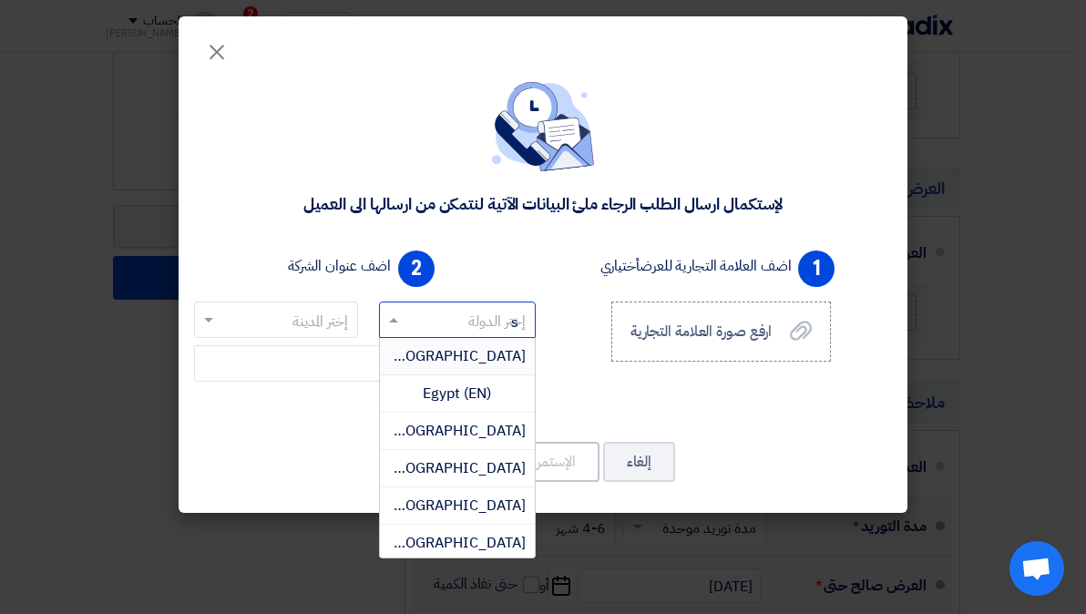
type input "sa"
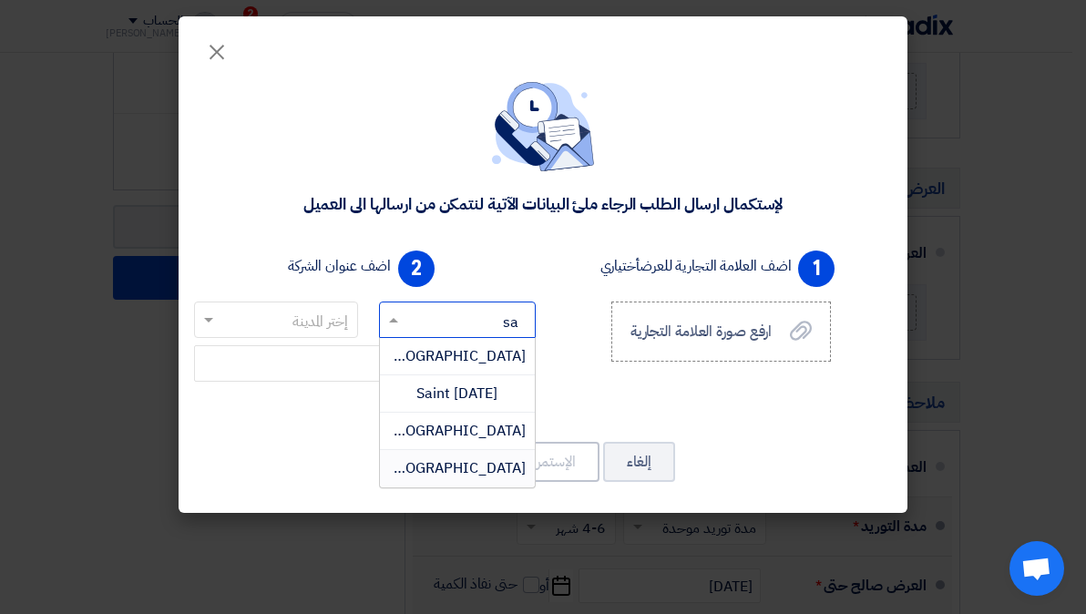
click at [436, 460] on span "[GEOGRAPHIC_DATA]" at bounding box center [454, 469] width 143 height 22
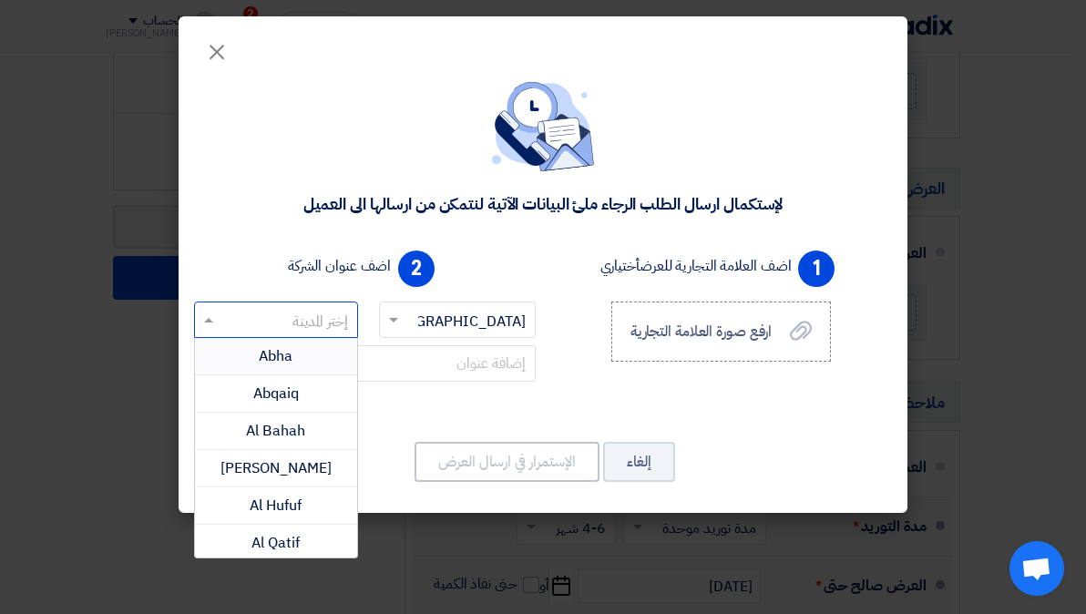
click at [321, 319] on input "text" at bounding box center [286, 321] width 128 height 30
type input "ri"
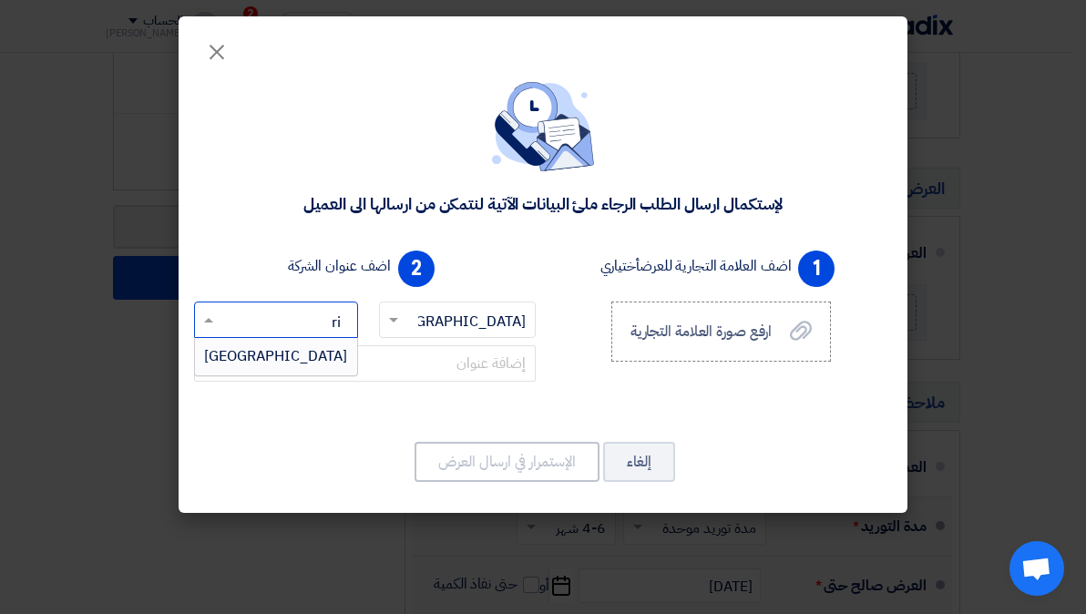
click at [293, 363] on span "[GEOGRAPHIC_DATA]" at bounding box center [275, 356] width 143 height 22
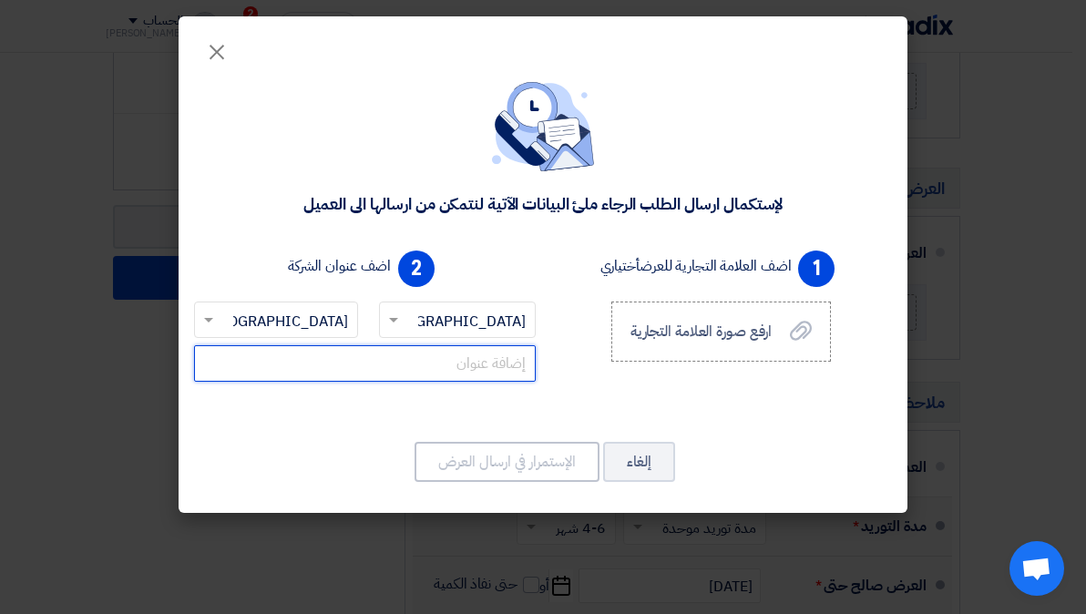
click at [424, 365] on input "text" at bounding box center [365, 363] width 342 height 36
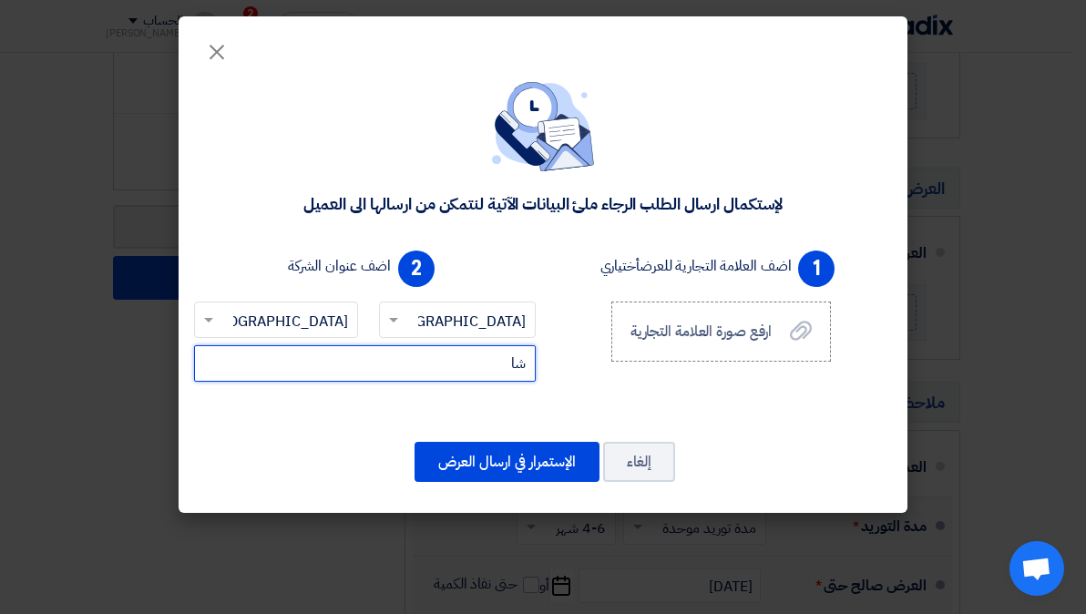
type input "ش"
type input "ِ"
click at [474, 363] on input "Anas Bin [STREET_ADDRESS]" at bounding box center [365, 363] width 342 height 36
type input "[PERSON_NAME][STREET_ADDRESS]"
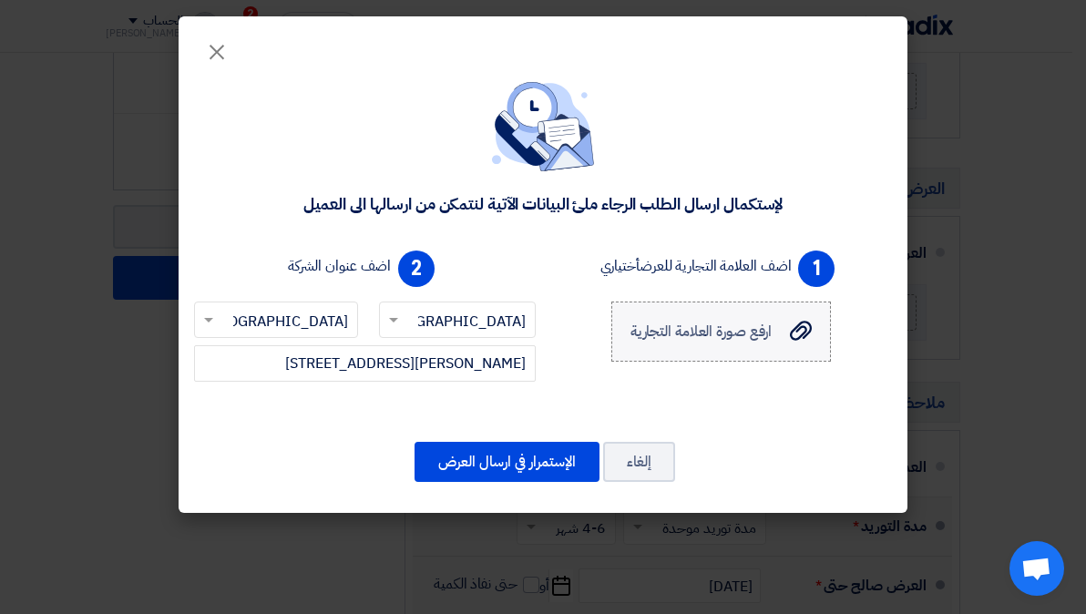
click at [796, 339] on use at bounding box center [801, 331] width 22 height 20
click at [0, 0] on input "ارفع صورة العلامة التجارية ارفع صورة العلامة التجارية" at bounding box center [0, 0] width 0 height 0
click at [776, 333] on div "ارفع صورة العلامة التجارية ارفع صورة العلامة التجارية" at bounding box center [721, 332] width 181 height 22
click at [0, 0] on input "ارفع صورة العلامة التجارية ارفع صورة العلامة التجارية" at bounding box center [0, 0] width 0 height 0
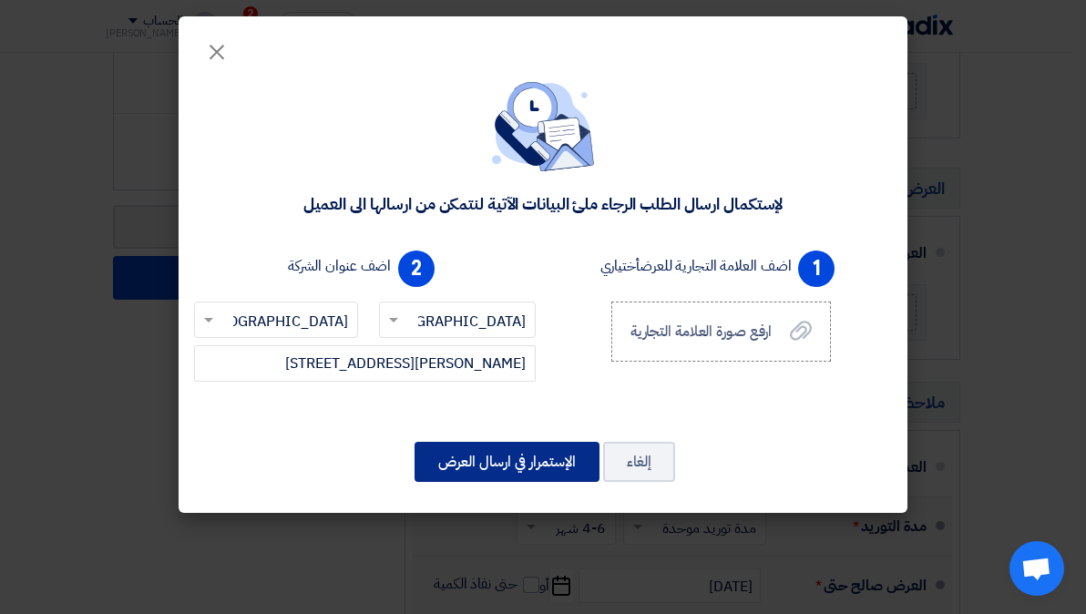
click at [530, 454] on button "الإستمرار في ارسال العرض" at bounding box center [507, 462] width 185 height 40
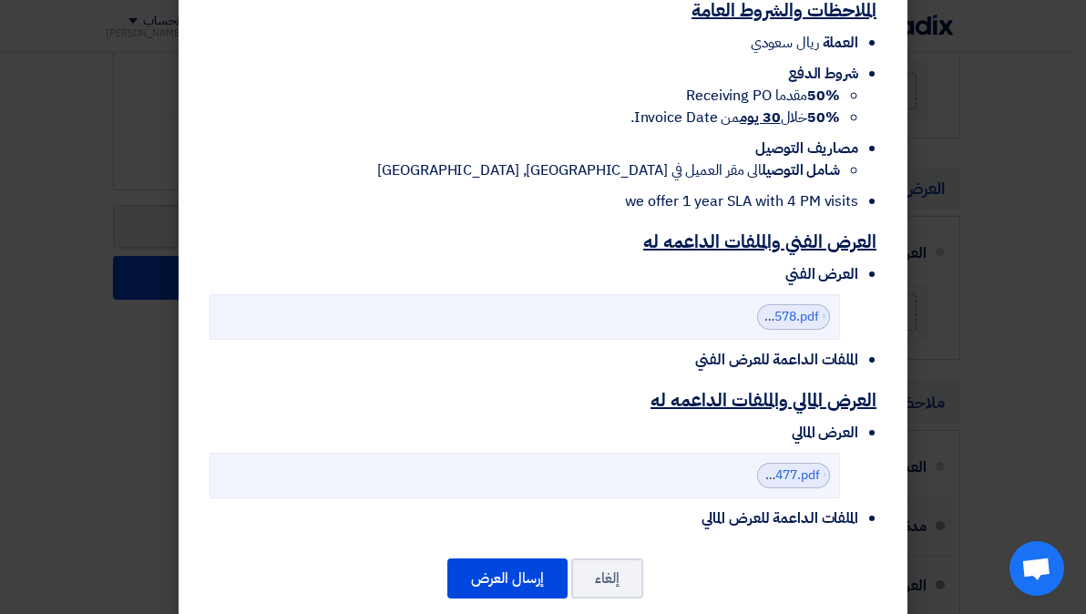
scroll to position [994, 0]
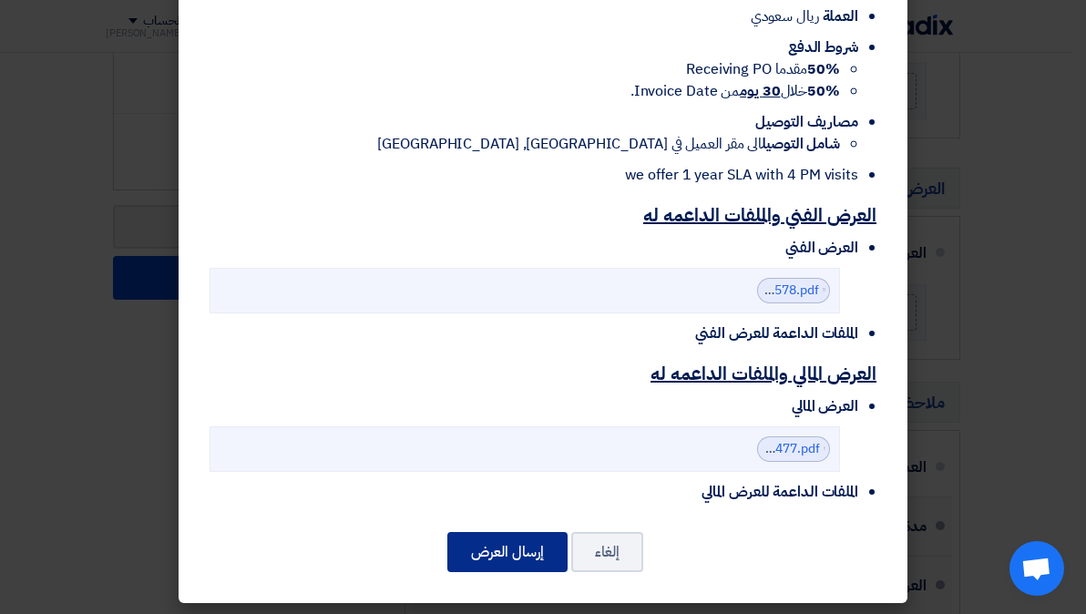
click at [533, 544] on button "إرسال العرض" at bounding box center [508, 552] width 120 height 40
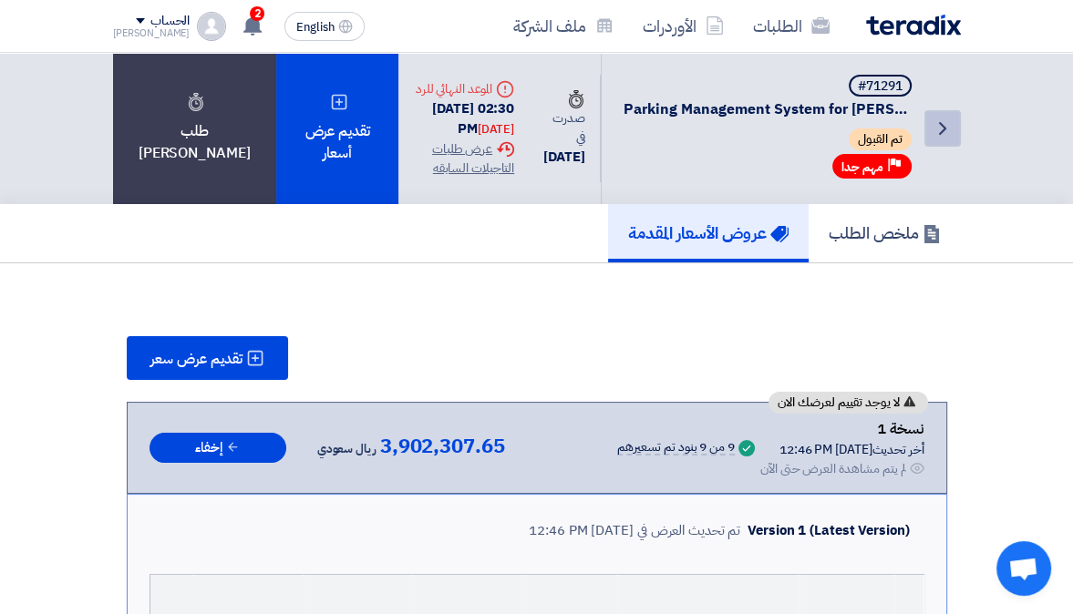
click at [947, 116] on link "Back" at bounding box center [942, 128] width 36 height 36
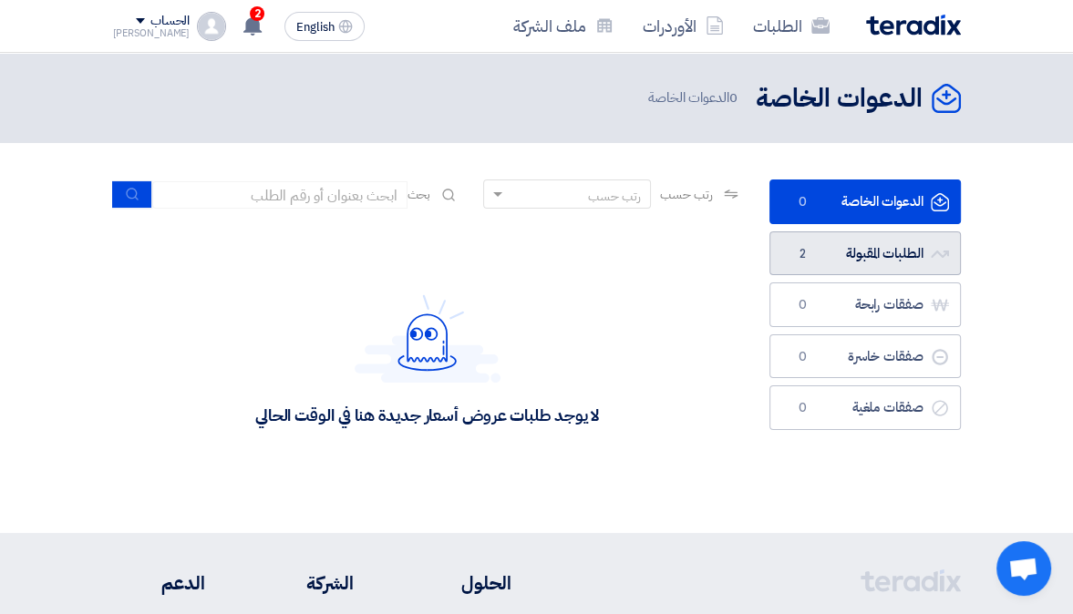
click at [891, 251] on link "الطلبات المقبولة الطلبات المقبولة 2" at bounding box center [864, 254] width 191 height 45
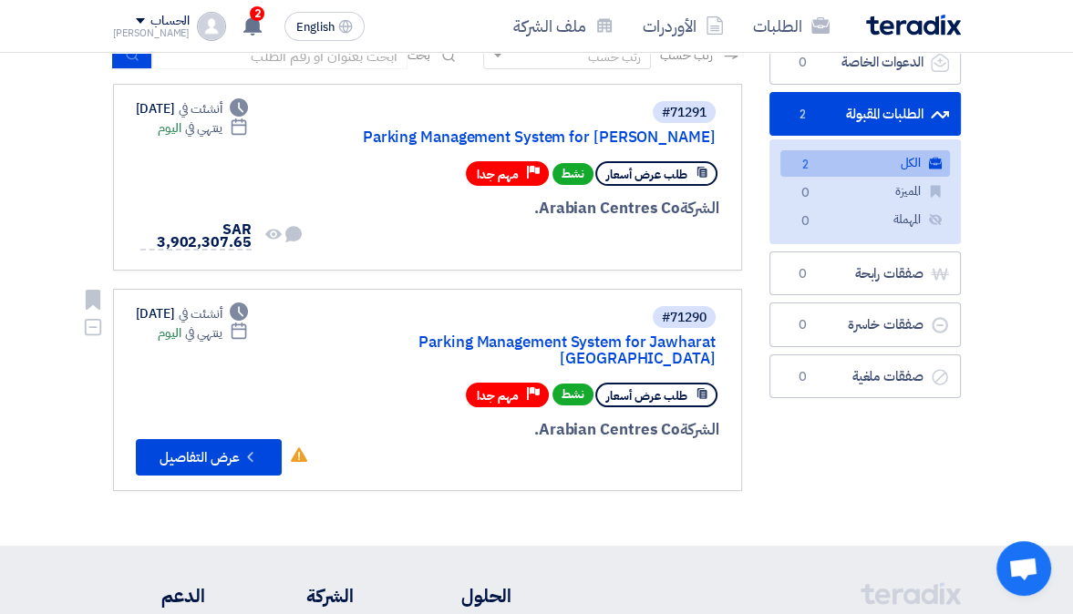
scroll to position [140, 0]
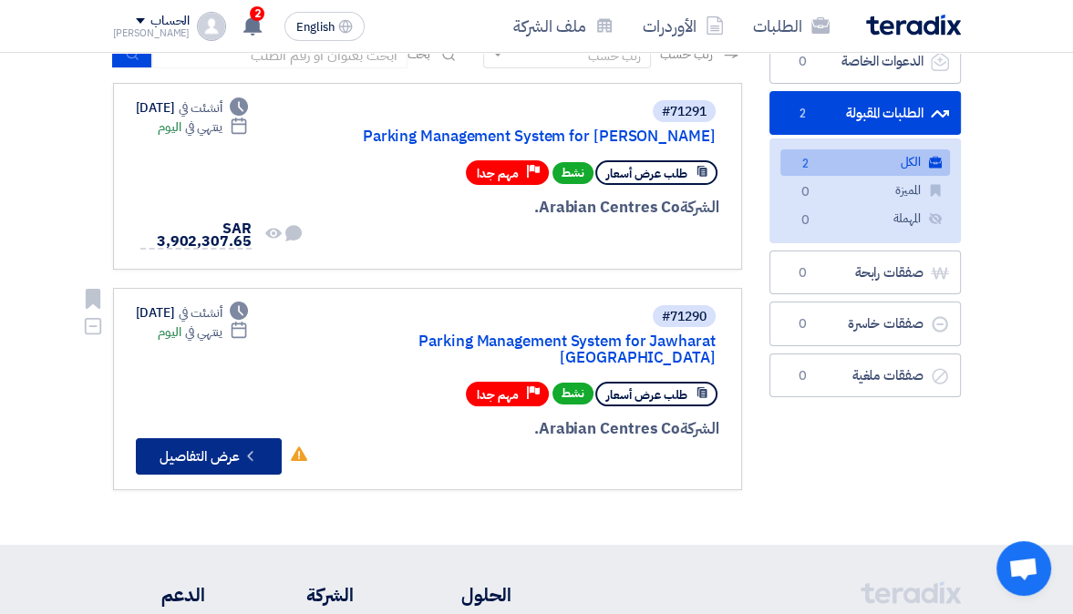
click at [242, 450] on button "Check details عرض التفاصيل" at bounding box center [209, 456] width 146 height 36
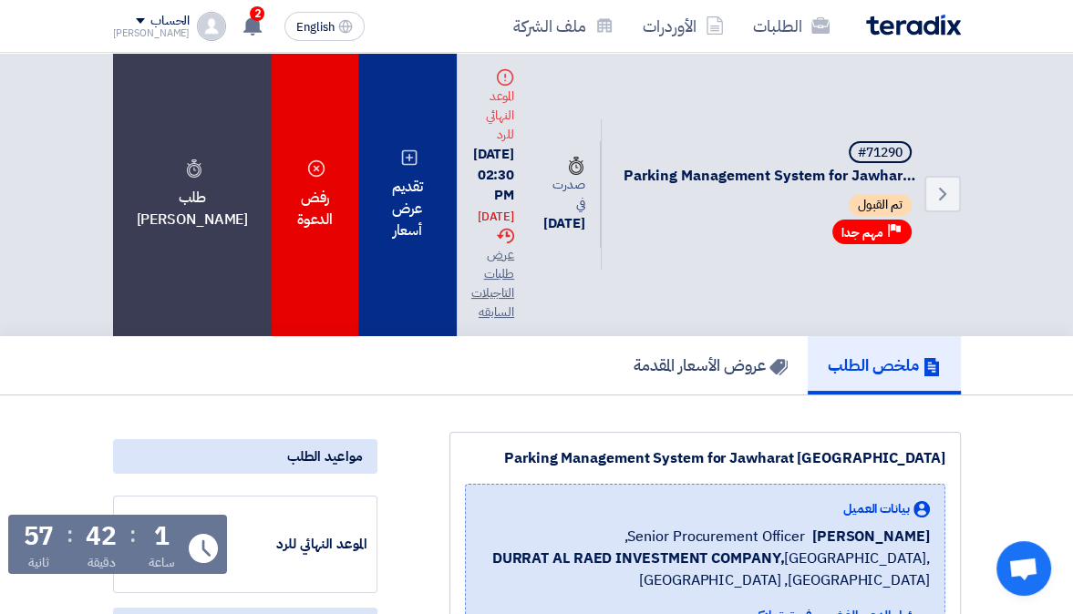
click at [386, 171] on div "تقديم عرض أسعار" at bounding box center [407, 194] width 98 height 283
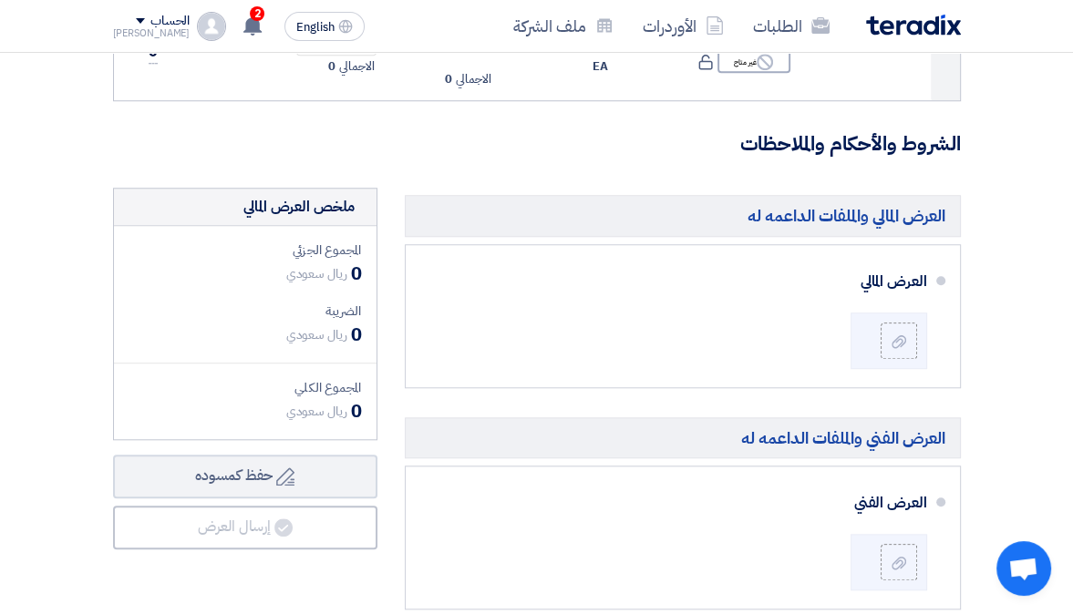
scroll to position [1224, 0]
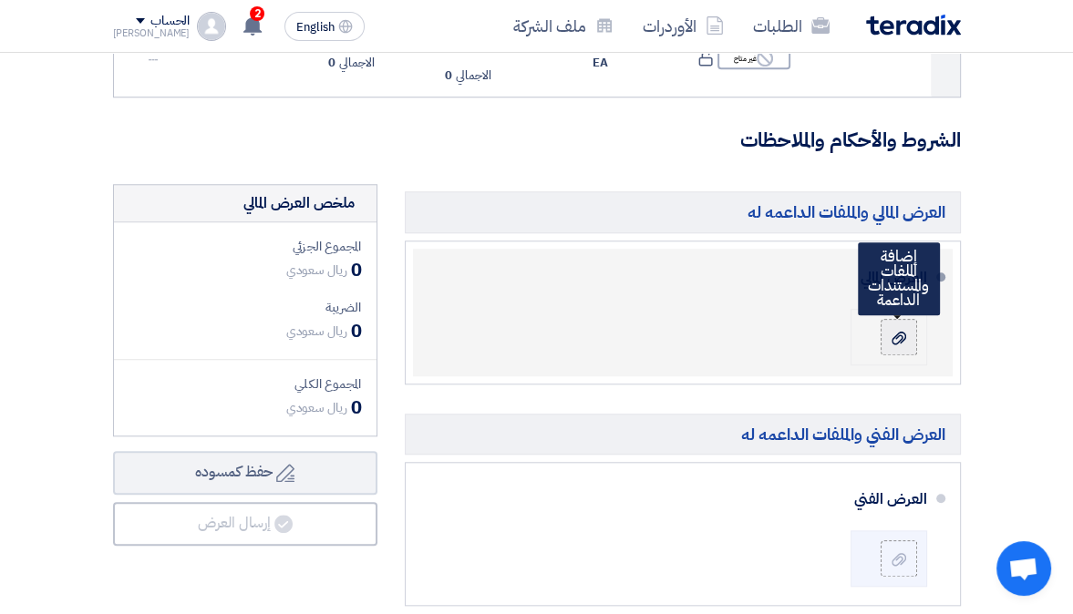
click at [888, 344] on div at bounding box center [899, 337] width 22 height 18
click at [0, 0] on input "file" at bounding box center [0, 0] width 0 height 0
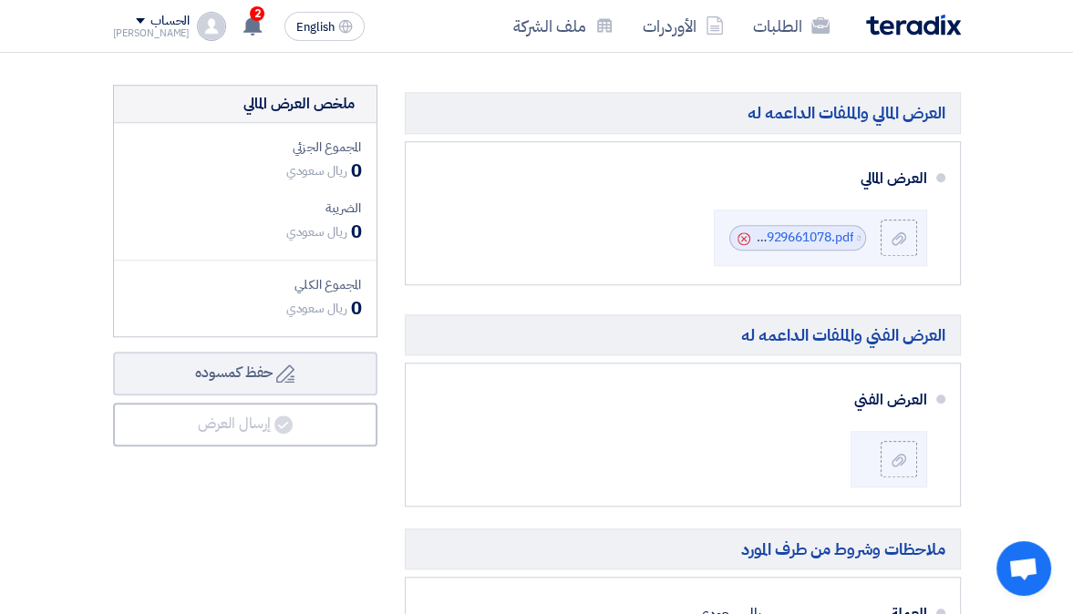
scroll to position [1343, 0]
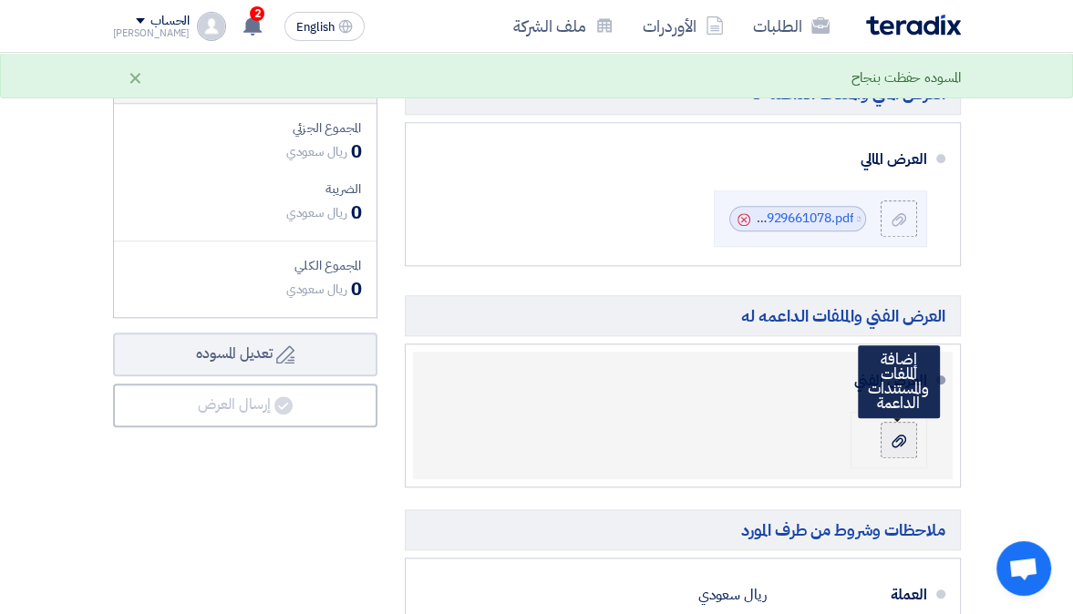
click at [903, 448] on icon at bounding box center [898, 441] width 15 height 15
click at [0, 0] on input "file" at bounding box center [0, 0] width 0 height 0
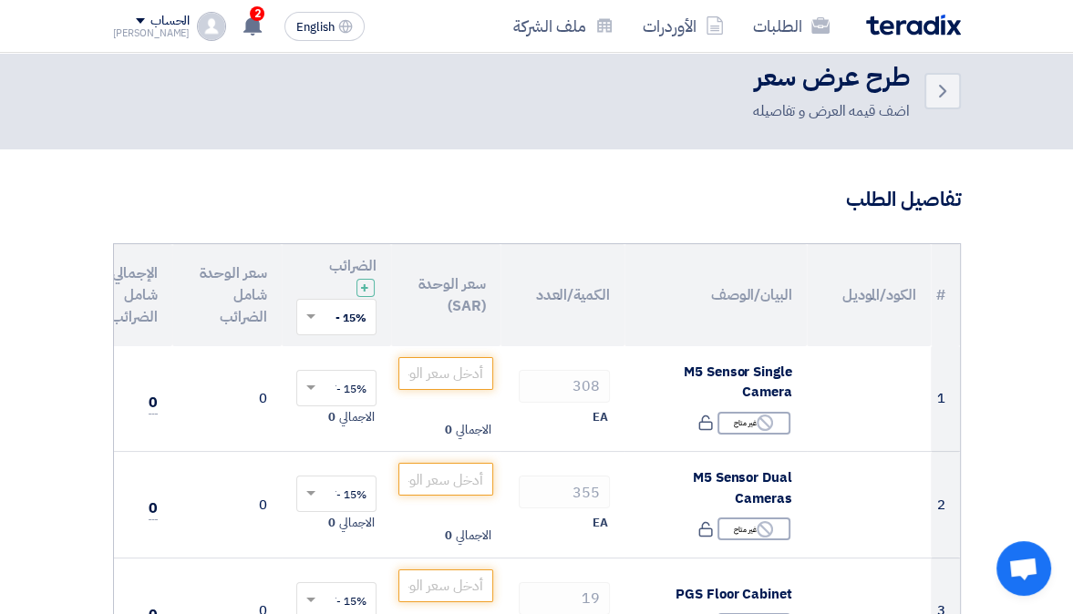
scroll to position [18, 0]
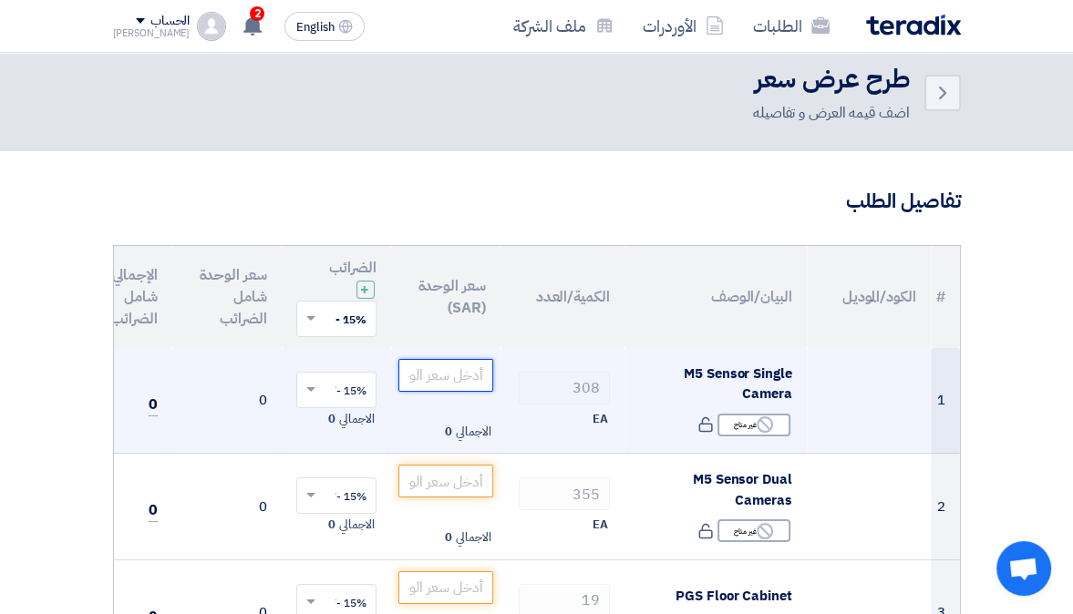
click at [472, 371] on input "number" at bounding box center [445, 375] width 95 height 33
type input "2322"
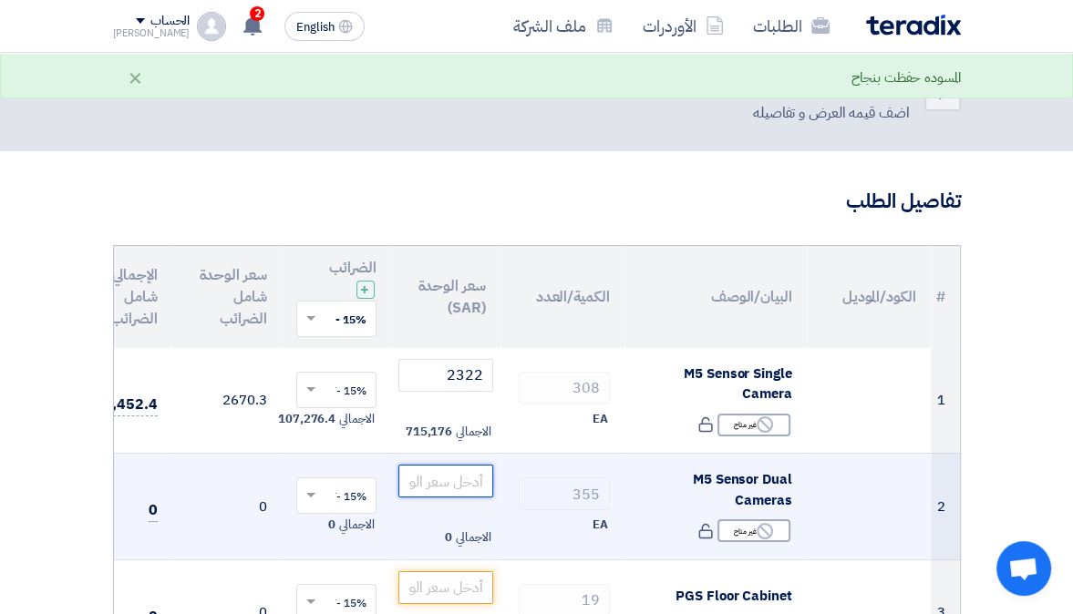
click at [455, 475] on input "number" at bounding box center [445, 481] width 95 height 33
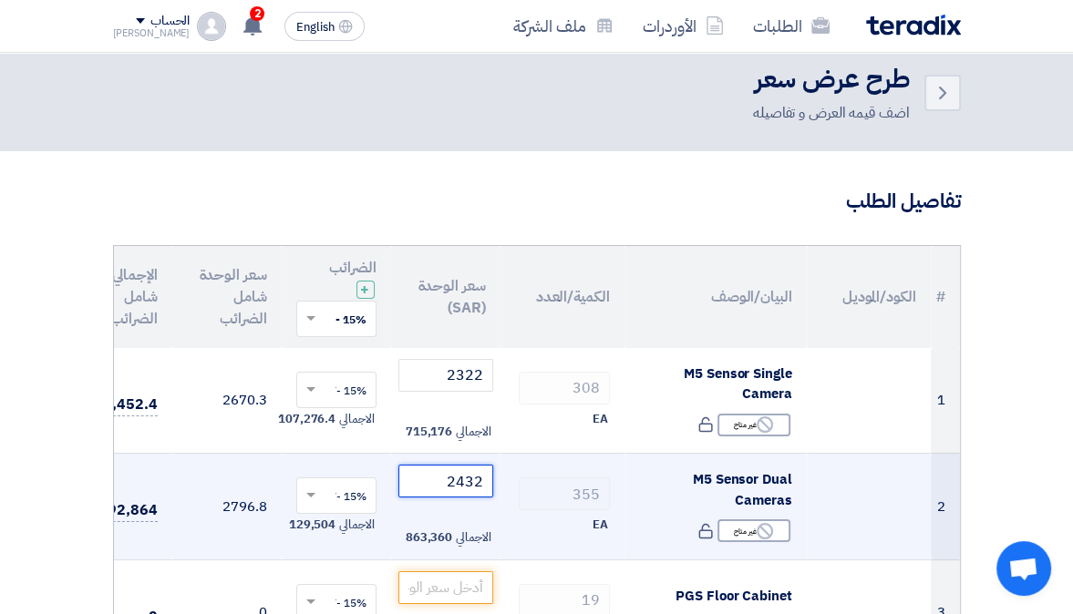
type input "2432"
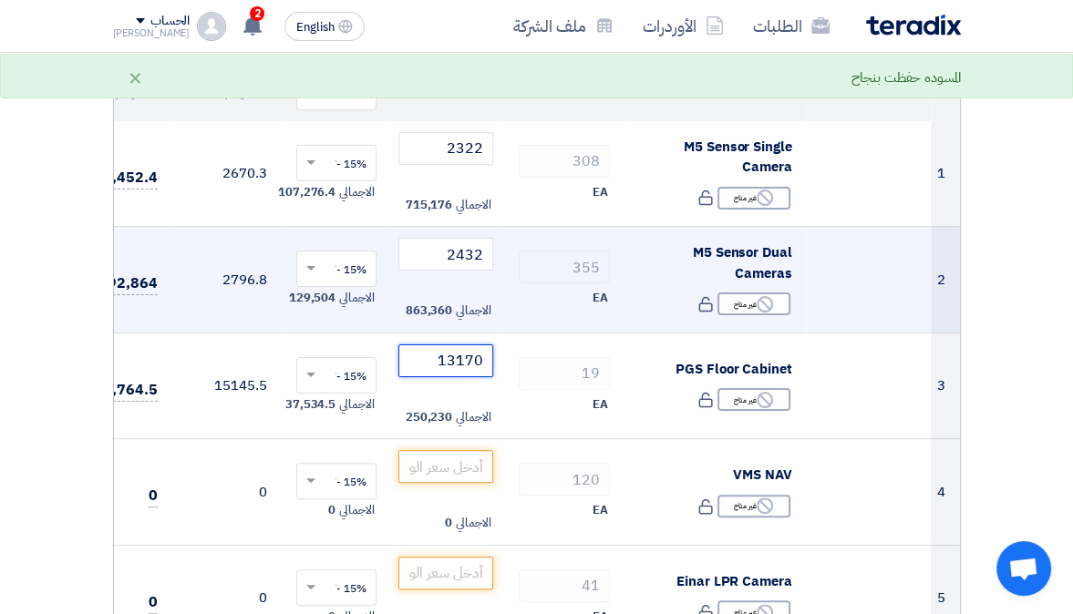
scroll to position [246, 0]
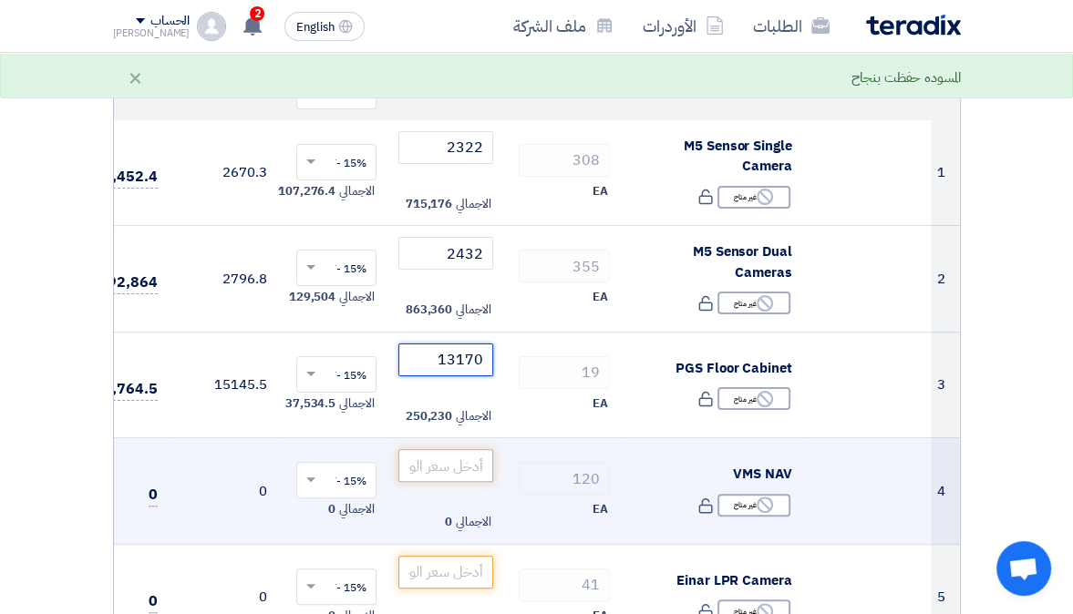
type input "13170"
click at [474, 458] on input "number" at bounding box center [445, 465] width 95 height 33
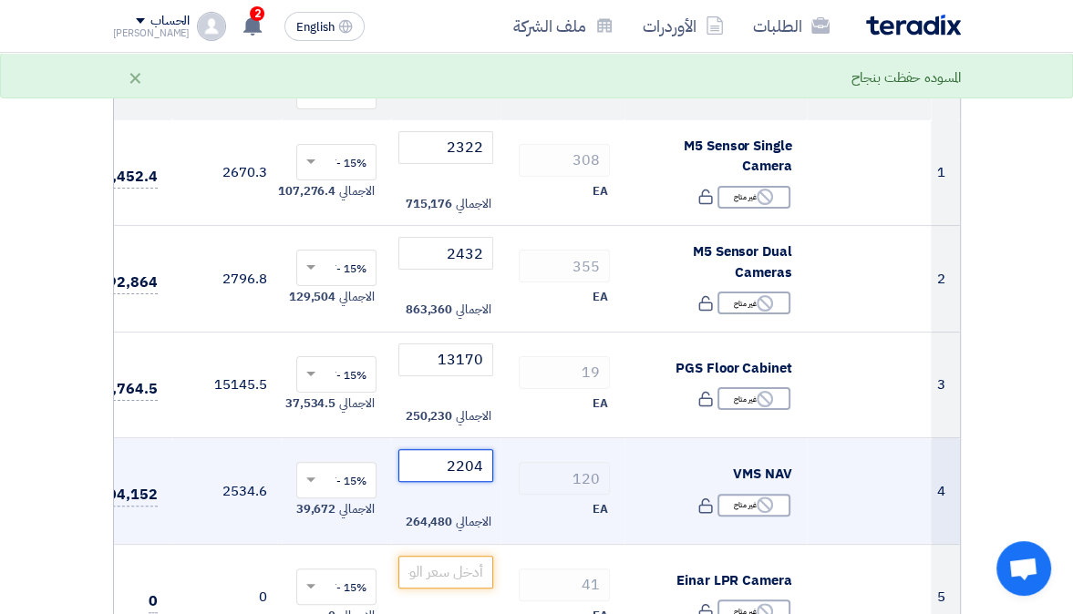
type input "2204"
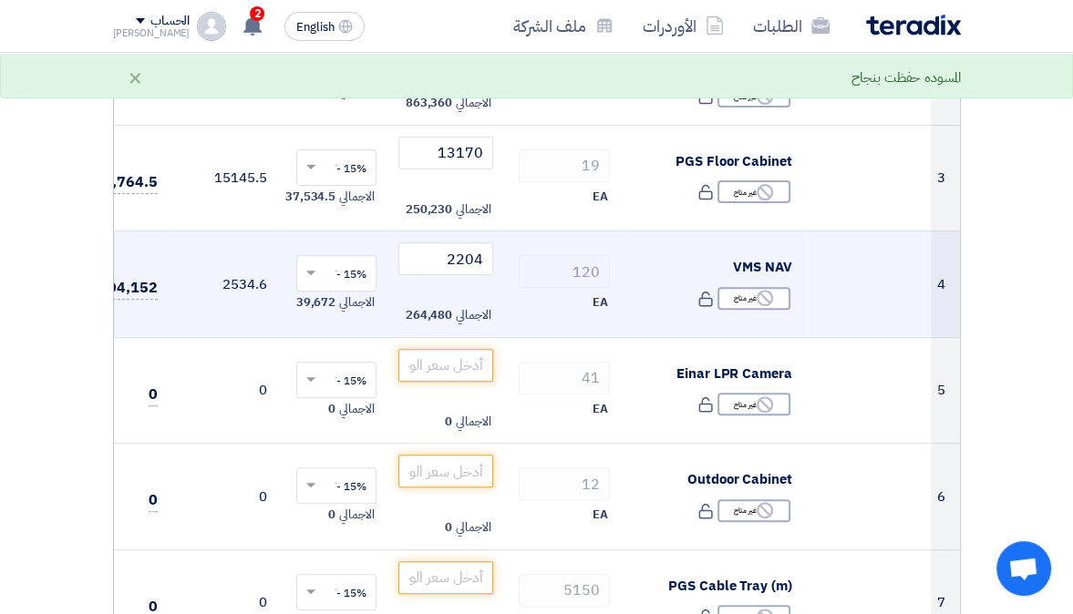
scroll to position [454, 0]
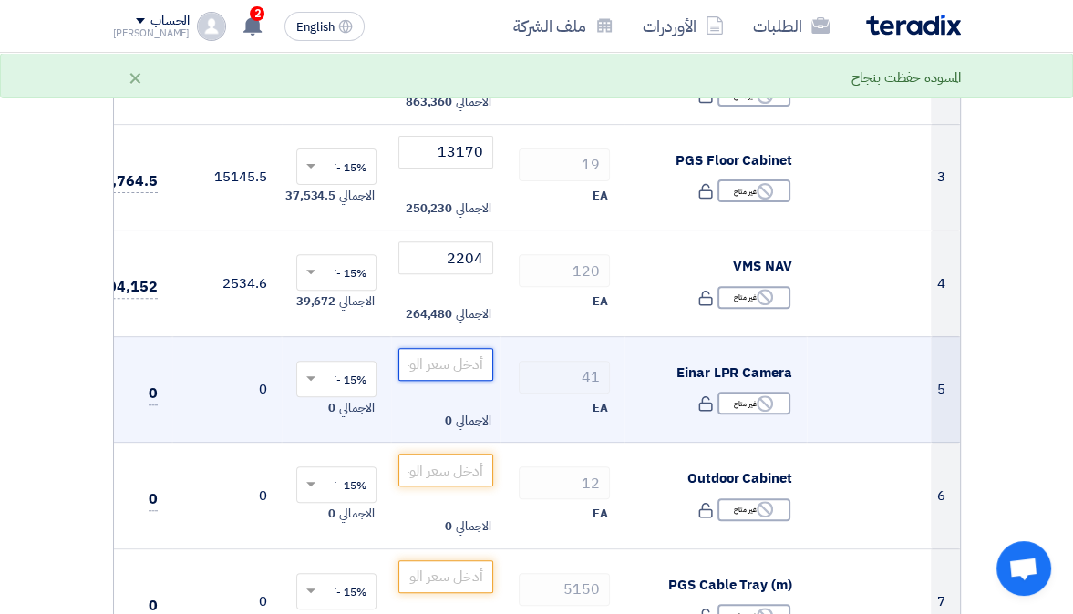
click at [451, 368] on input "number" at bounding box center [445, 364] width 95 height 33
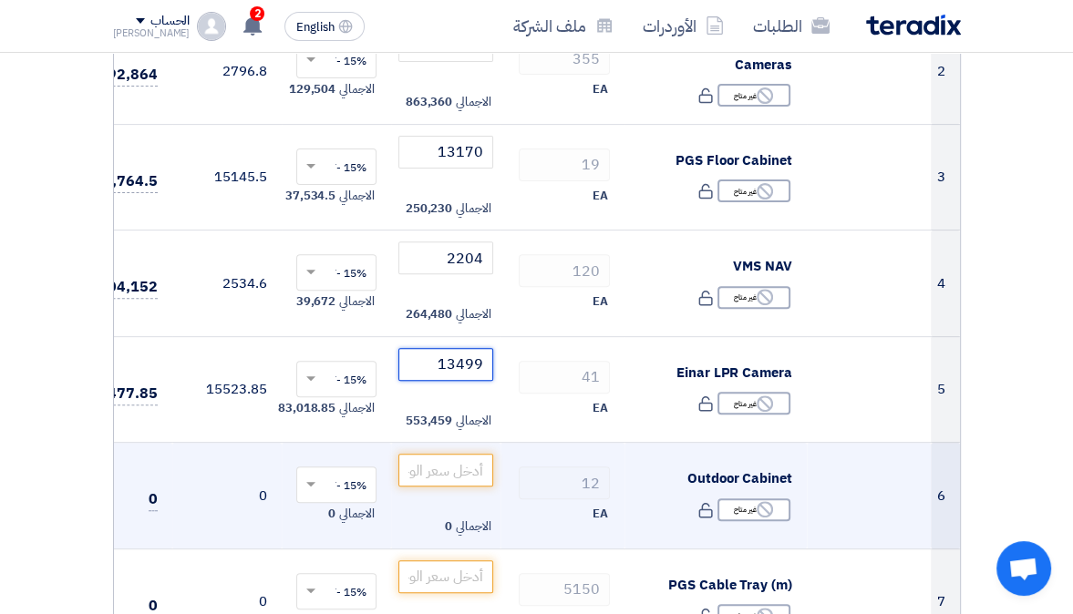
type input "13499"
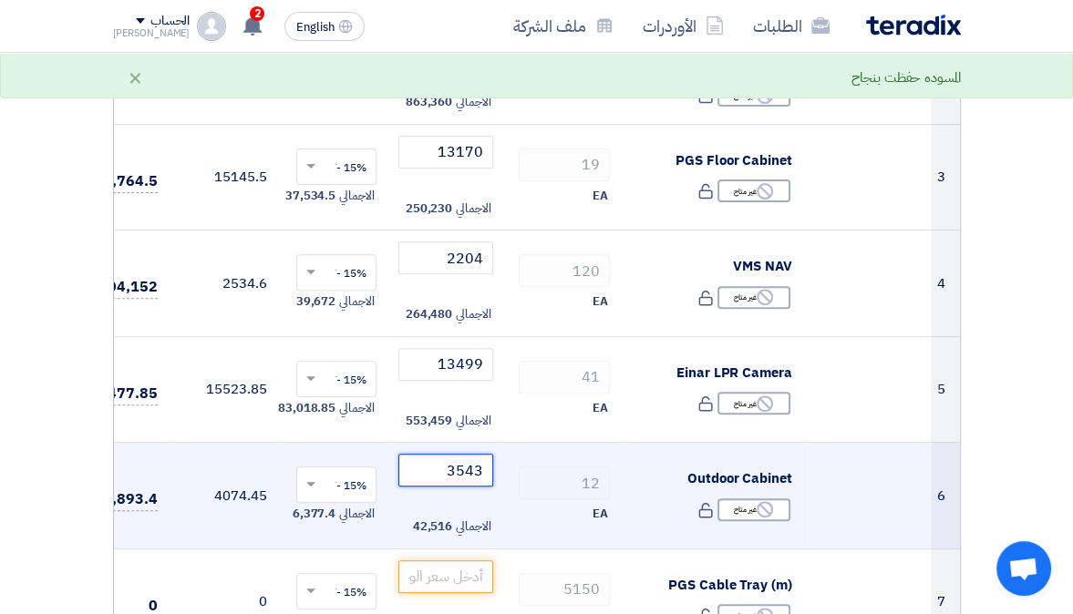
type input "3543"
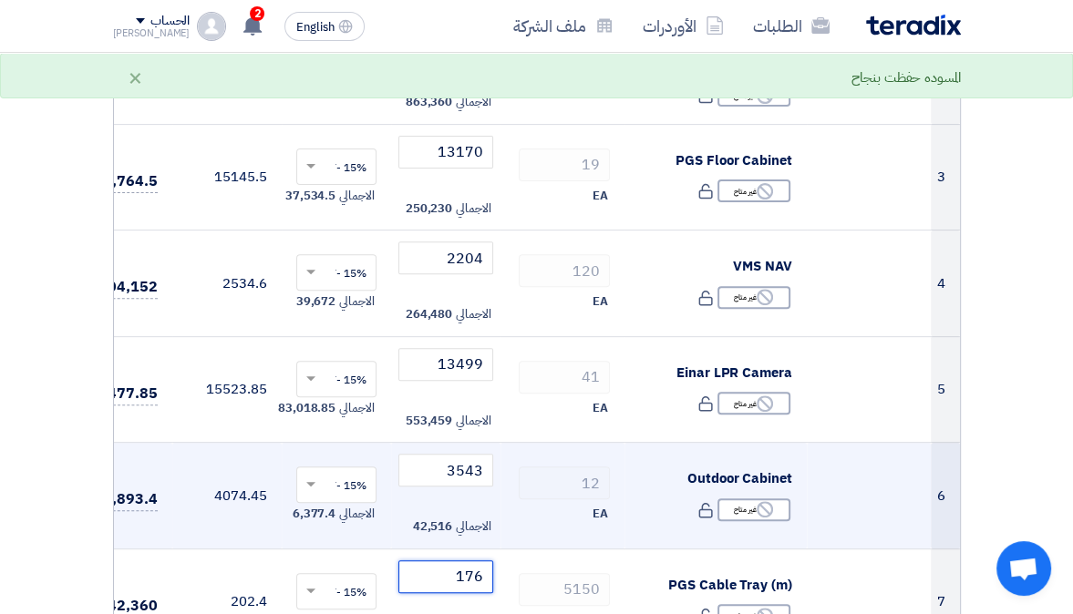
type input "176"
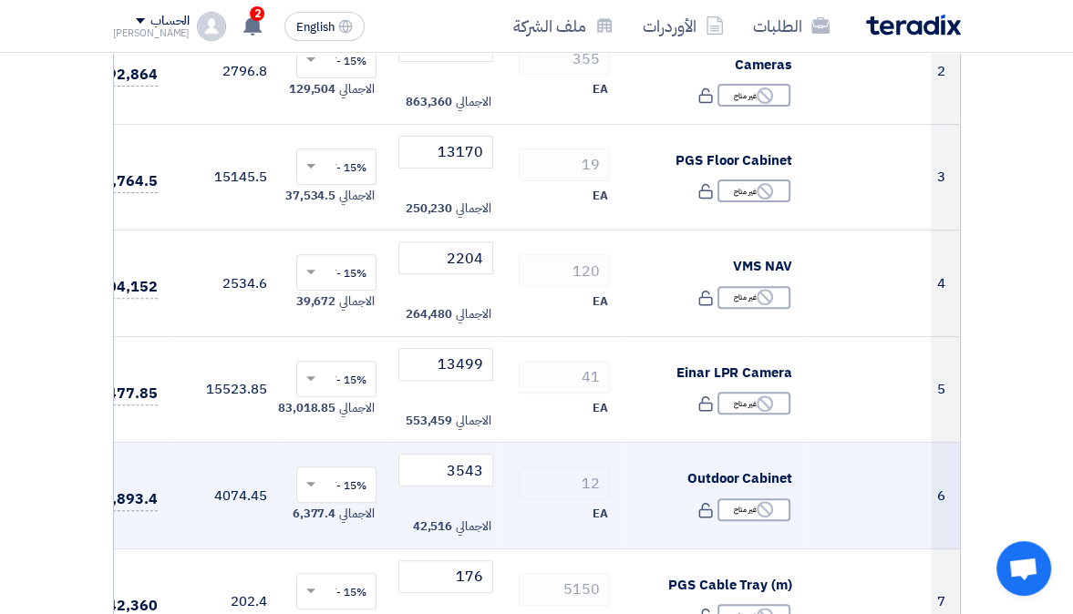
scroll to position [828, 0]
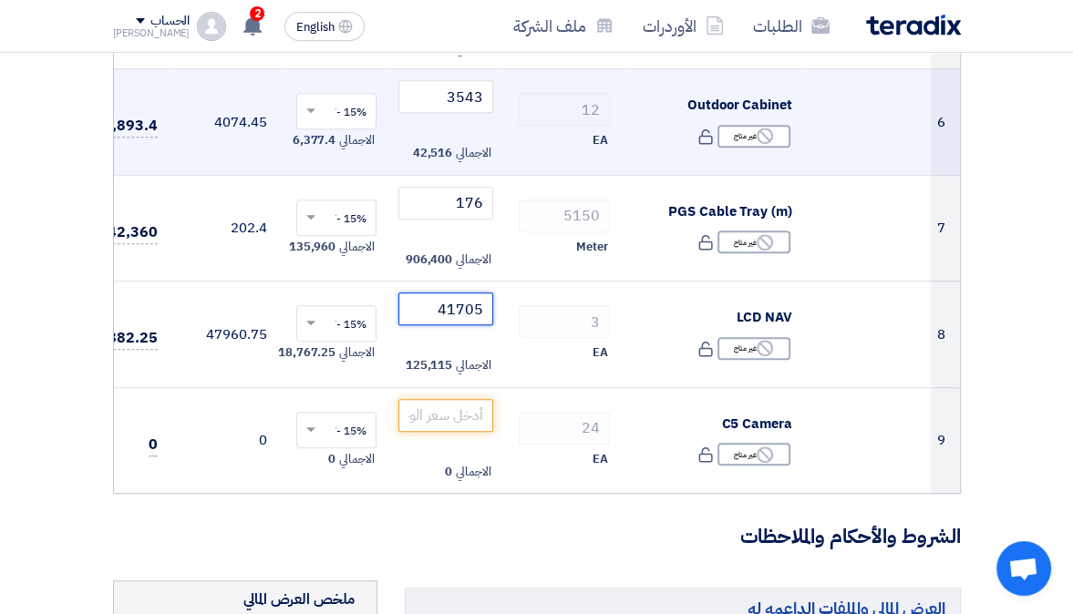
type input "41705"
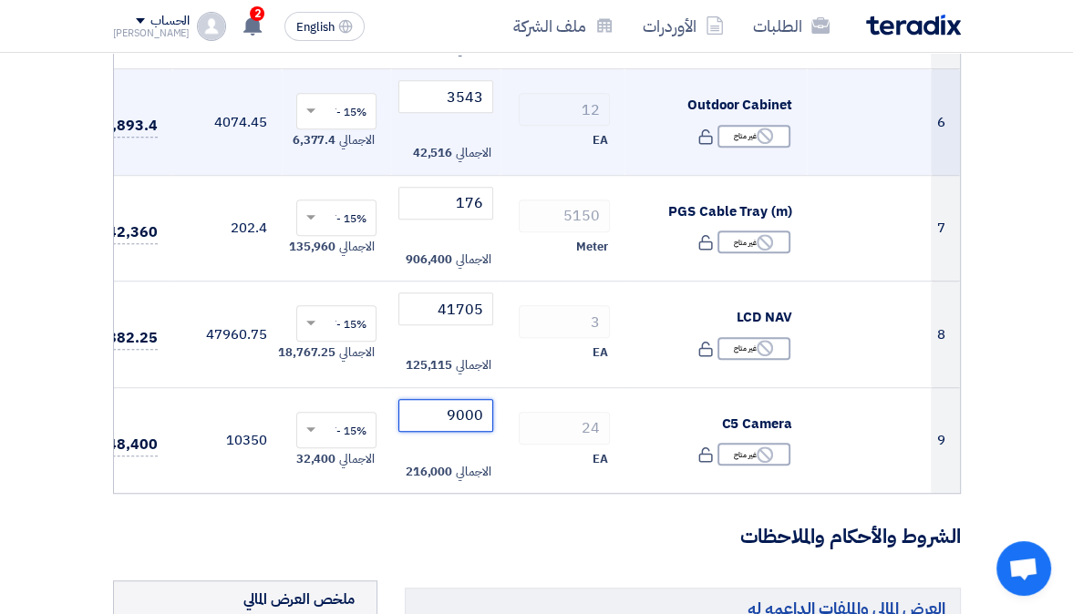
type input "9000"
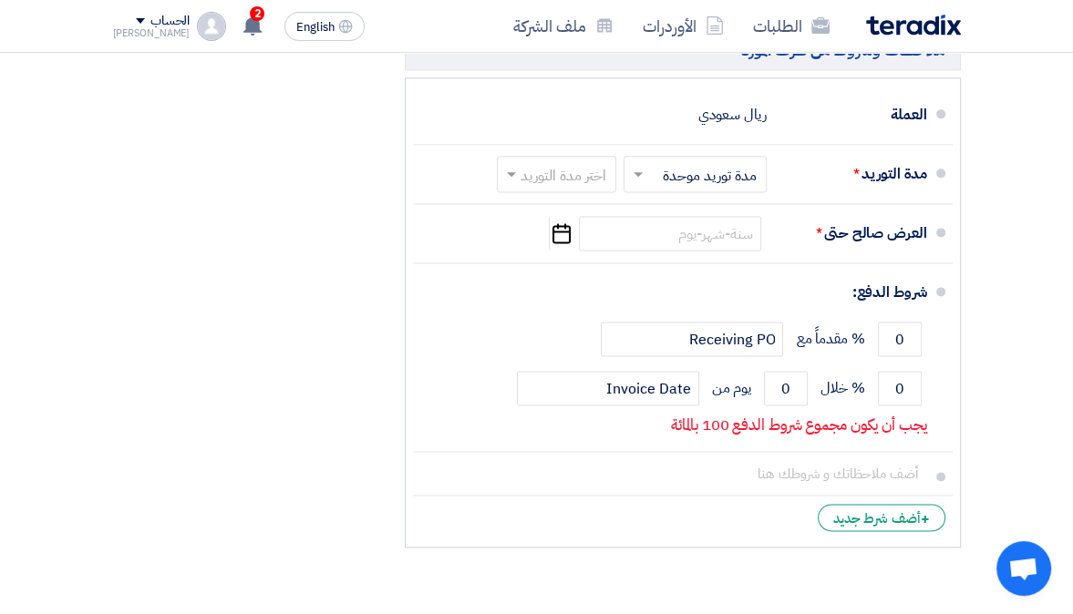
scroll to position [1771, 0]
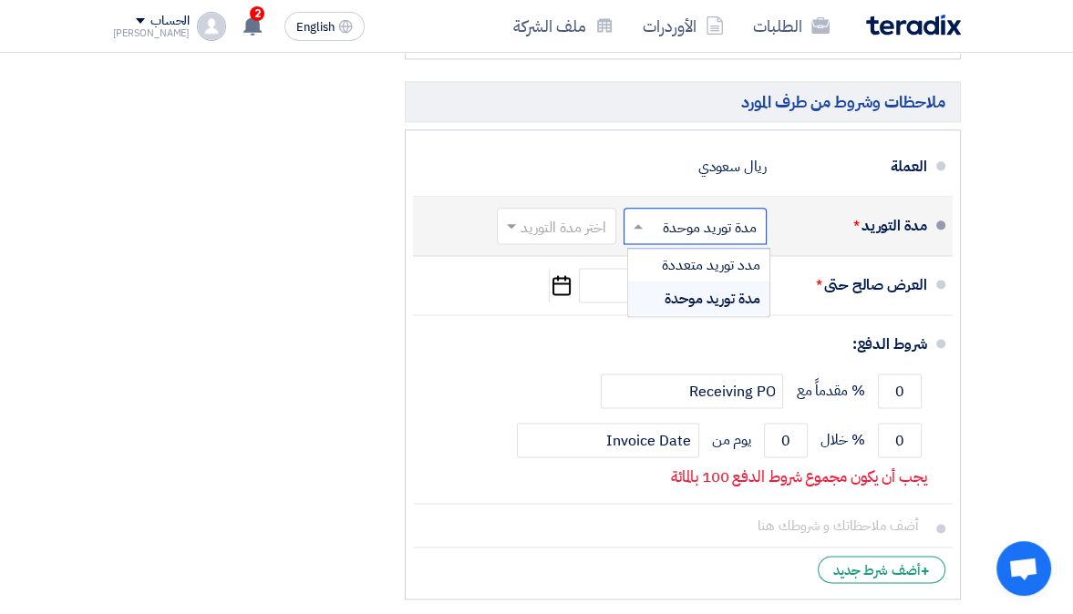
click at [730, 234] on input "text" at bounding box center [691, 228] width 134 height 26
click at [710, 309] on span "مدة توريد موحدة" at bounding box center [712, 299] width 96 height 22
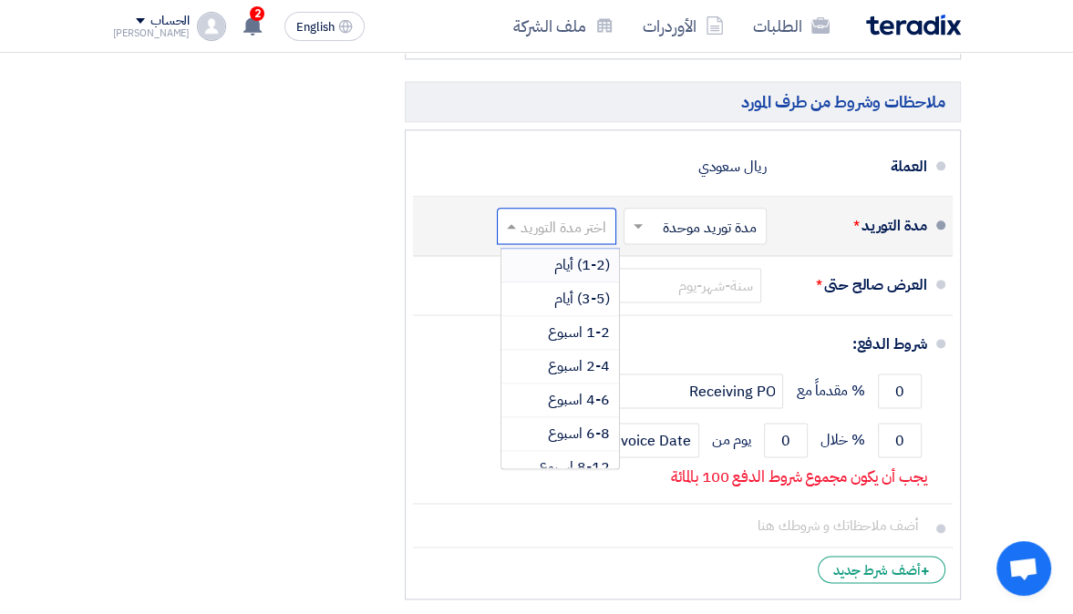
click at [584, 236] on input "text" at bounding box center [553, 228] width 110 height 26
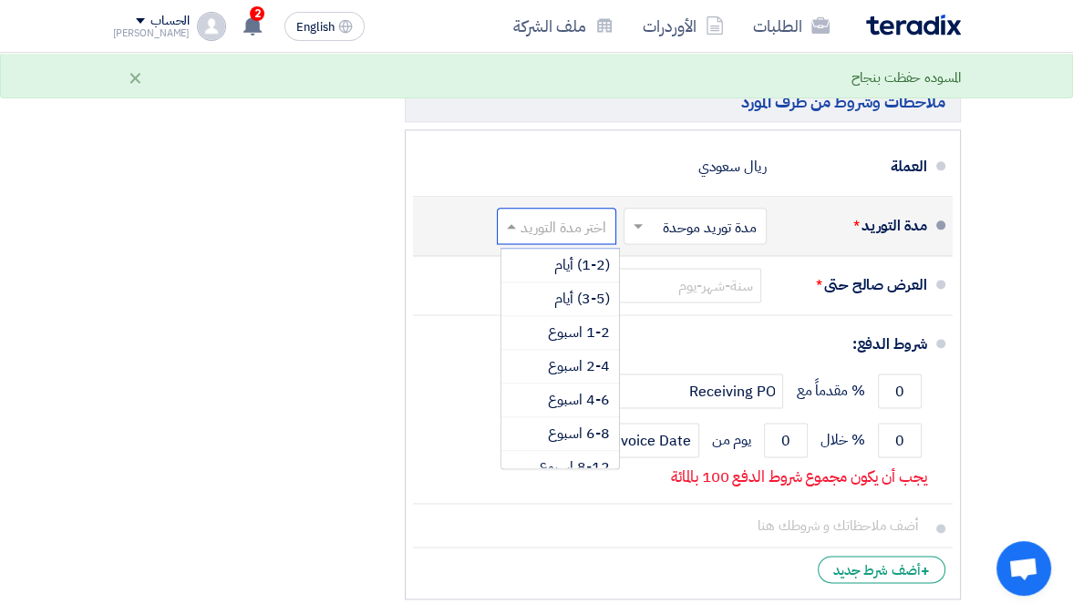
scroll to position [149, 0]
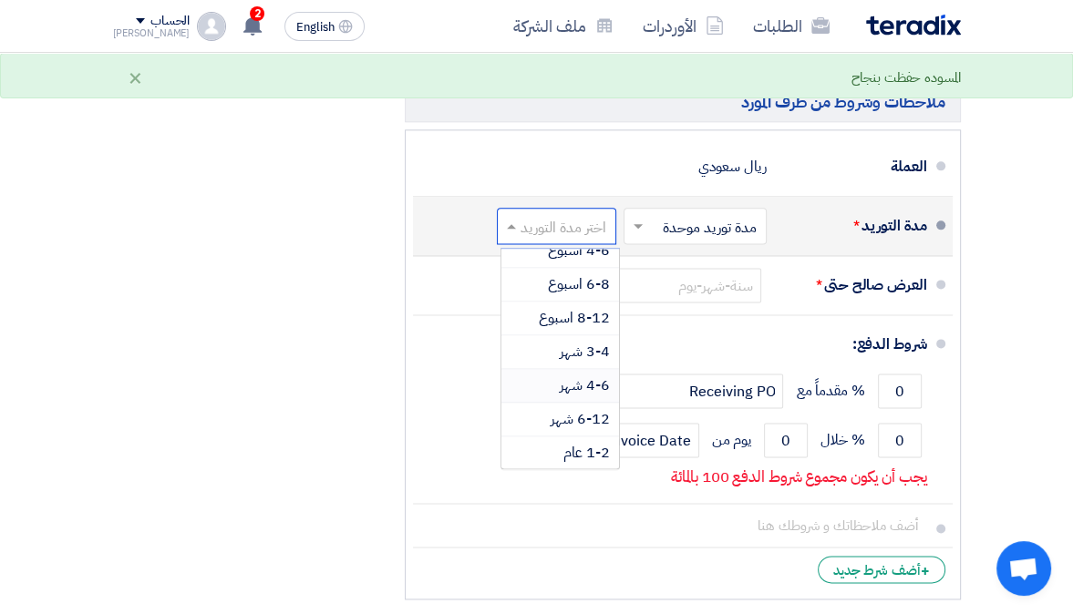
click at [588, 394] on span "4-6 شهر" at bounding box center [585, 386] width 50 height 22
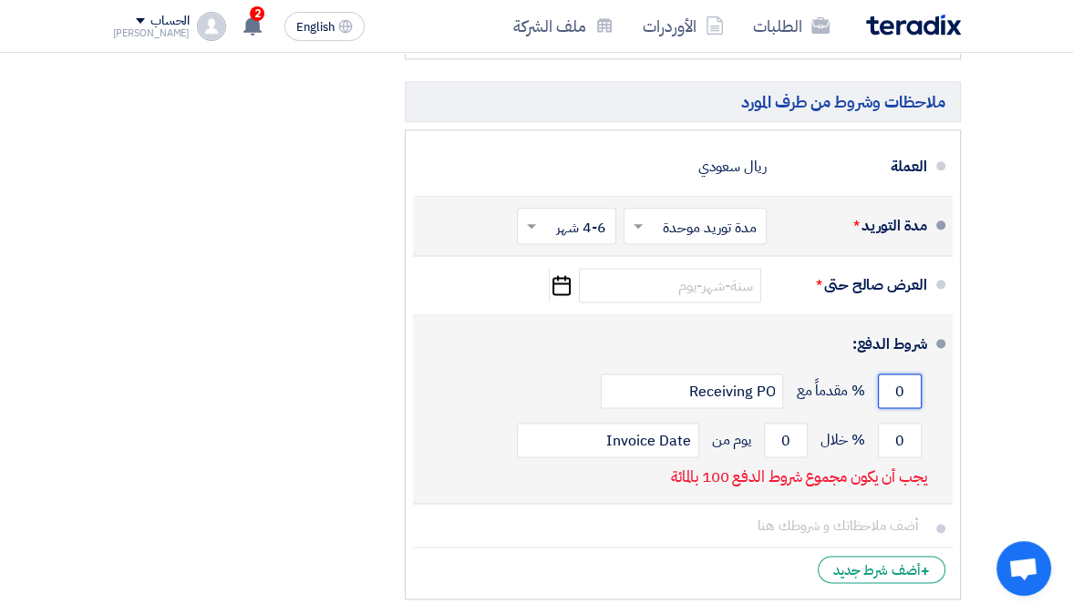
click at [902, 396] on input "0" at bounding box center [900, 391] width 44 height 35
type input "50"
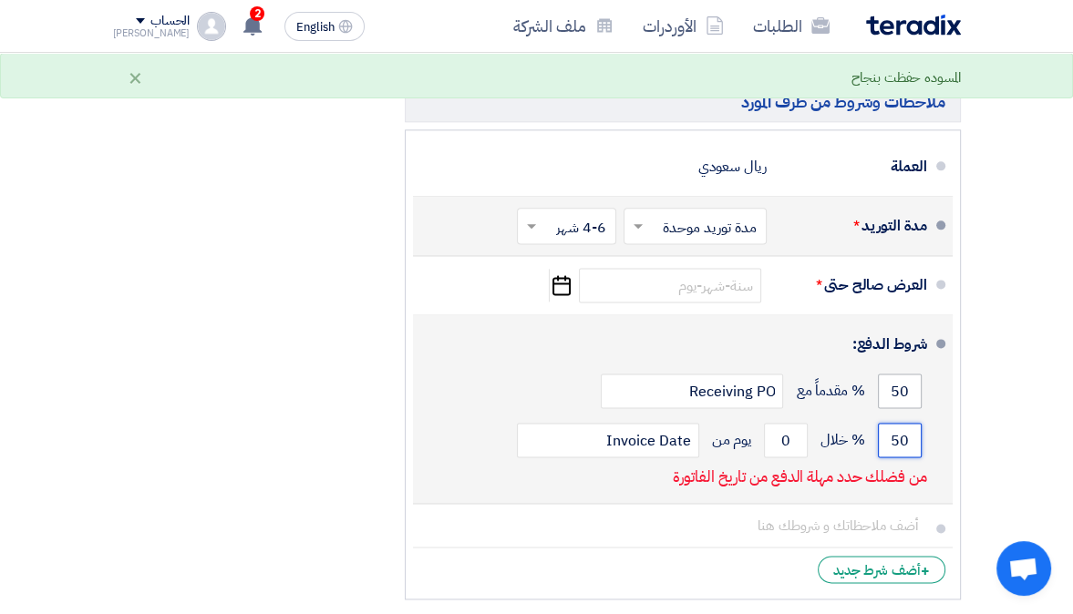
type input "50"
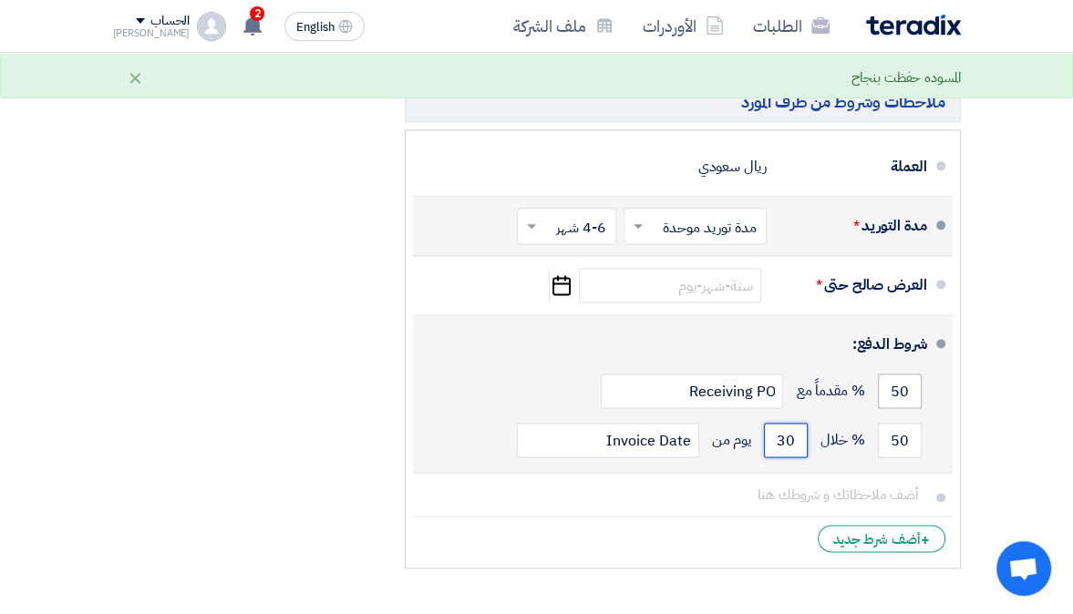
type input "30"
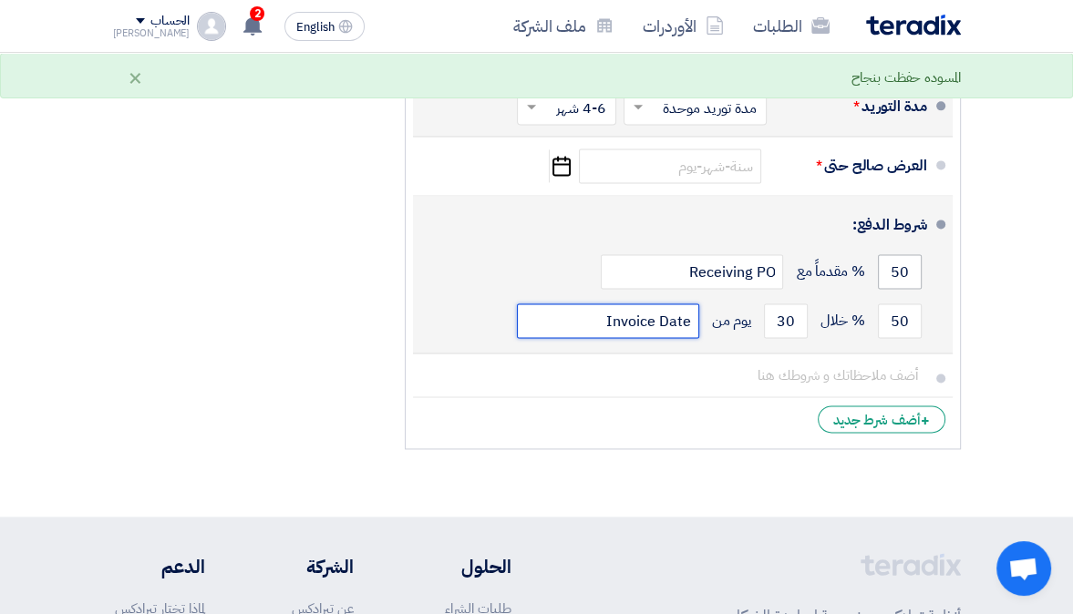
scroll to position [1897, 0]
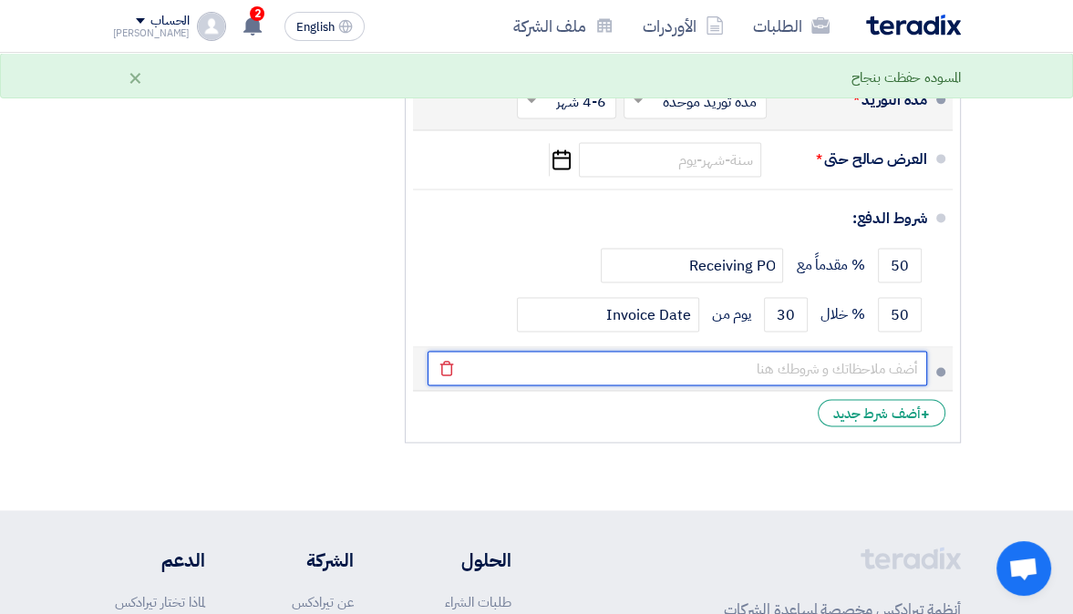
click at [897, 380] on input "text" at bounding box center [676, 368] width 499 height 35
type input "we offer 1 year SLA with 4 PM visits"
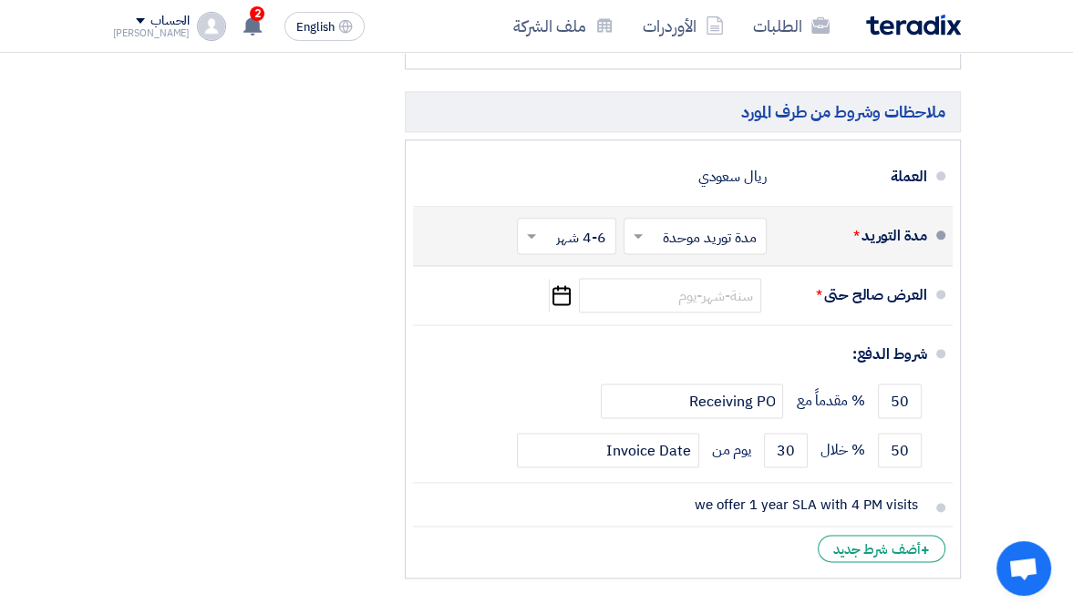
scroll to position [1761, 0]
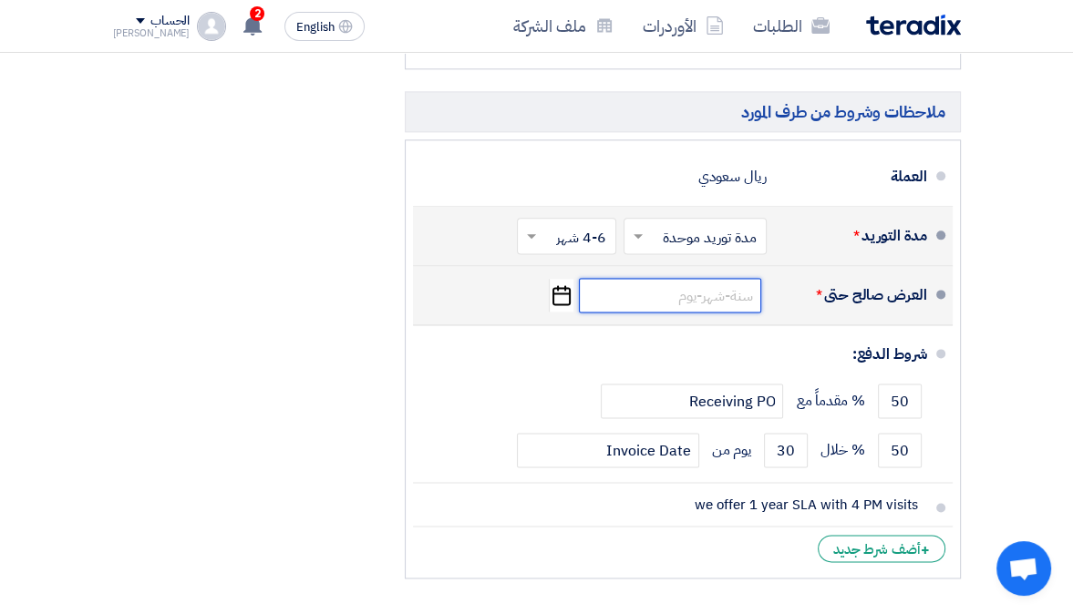
click at [634, 308] on input at bounding box center [670, 295] width 182 height 35
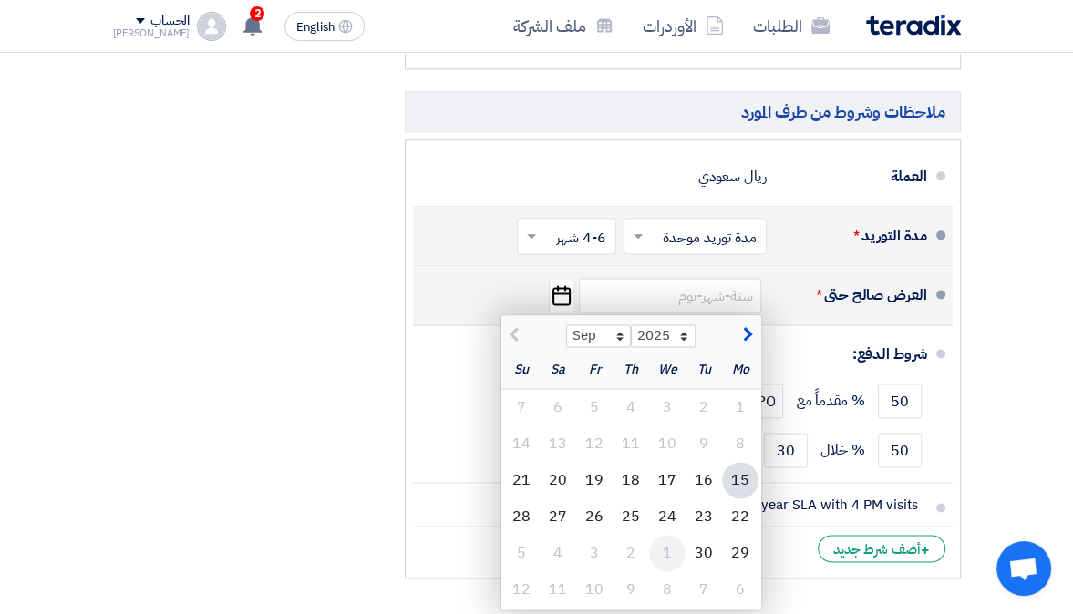
click at [675, 561] on div "1" at bounding box center [667, 553] width 36 height 36
type input "[DATE]"
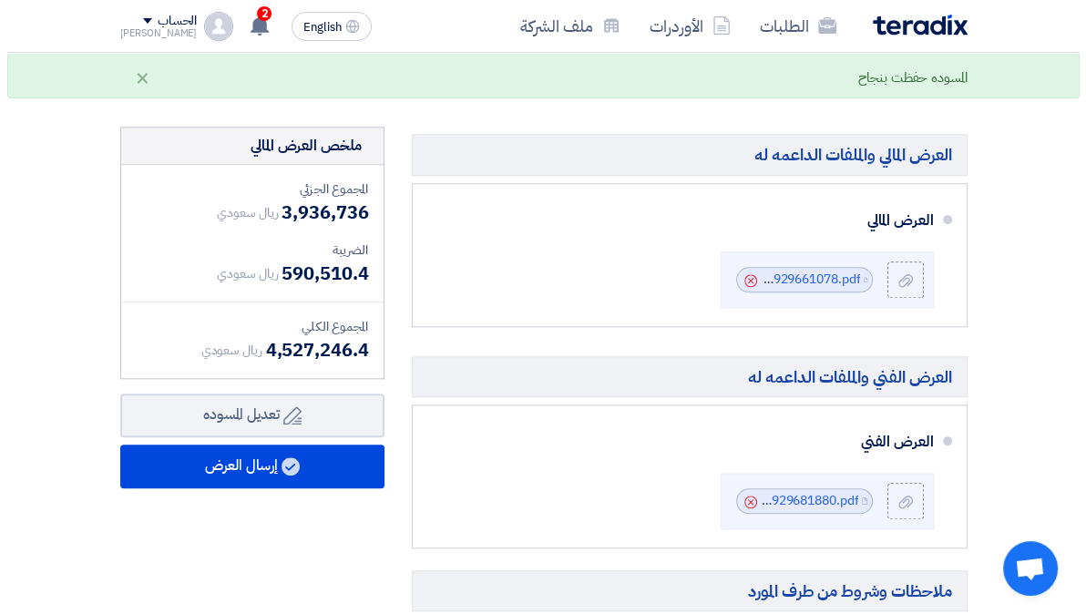
scroll to position [1281, 0]
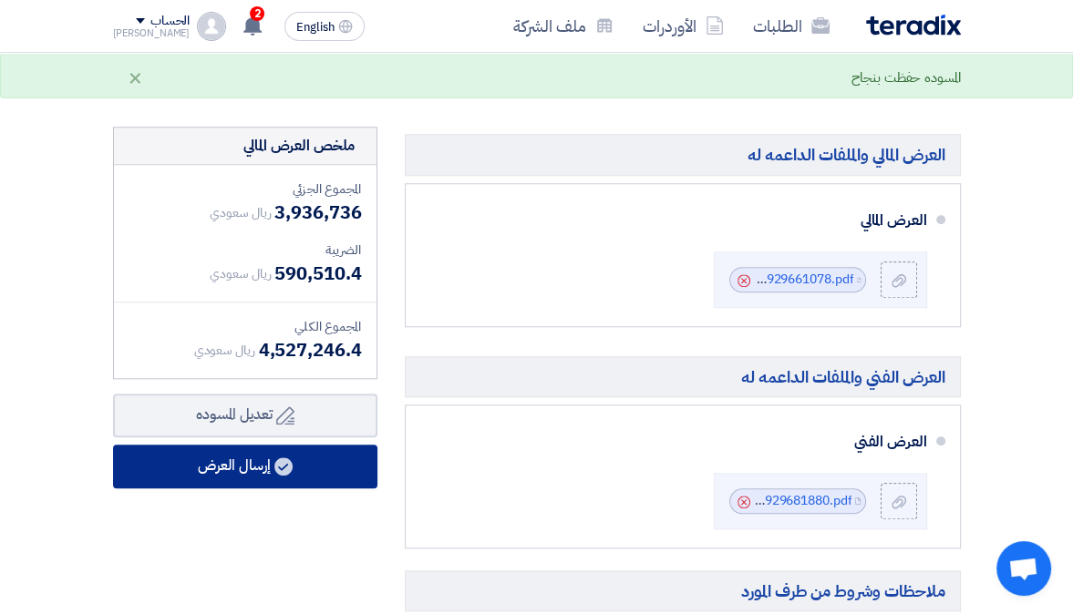
click at [289, 476] on use at bounding box center [283, 467] width 18 height 18
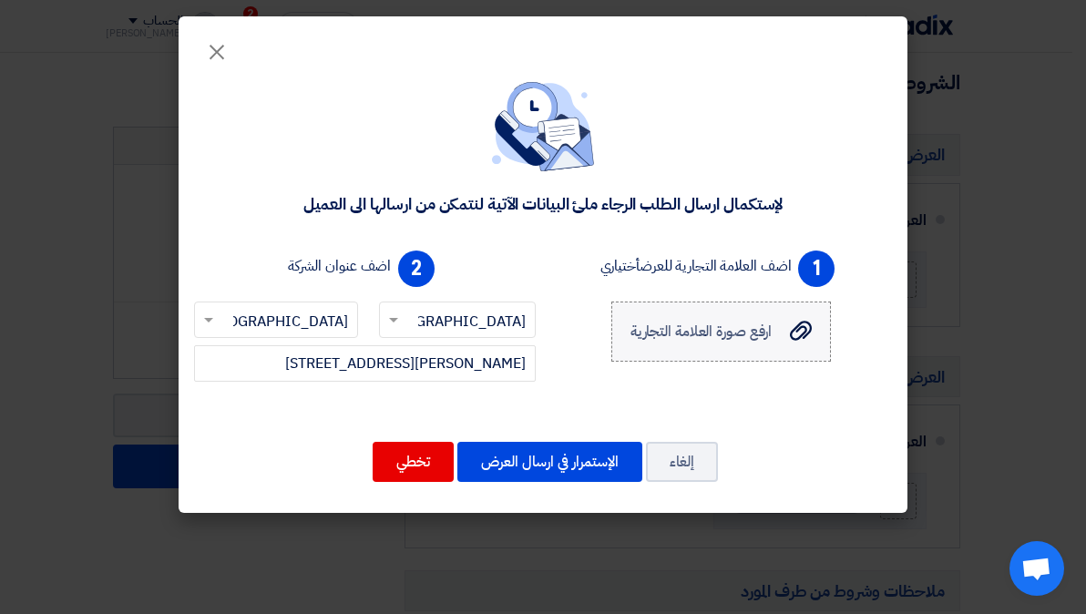
click at [801, 337] on use at bounding box center [801, 331] width 22 height 20
click at [0, 0] on input "ارفع صورة العلامة التجارية ارفع صورة العلامة التجارية" at bounding box center [0, 0] width 0 height 0
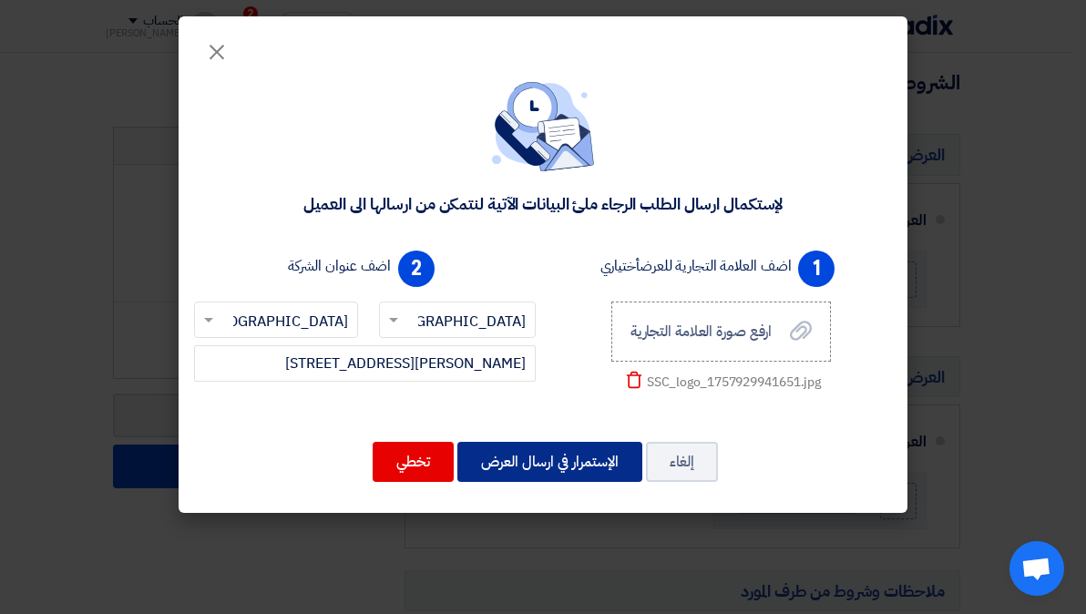
click at [602, 466] on button "الإستمرار في ارسال العرض" at bounding box center [550, 462] width 185 height 40
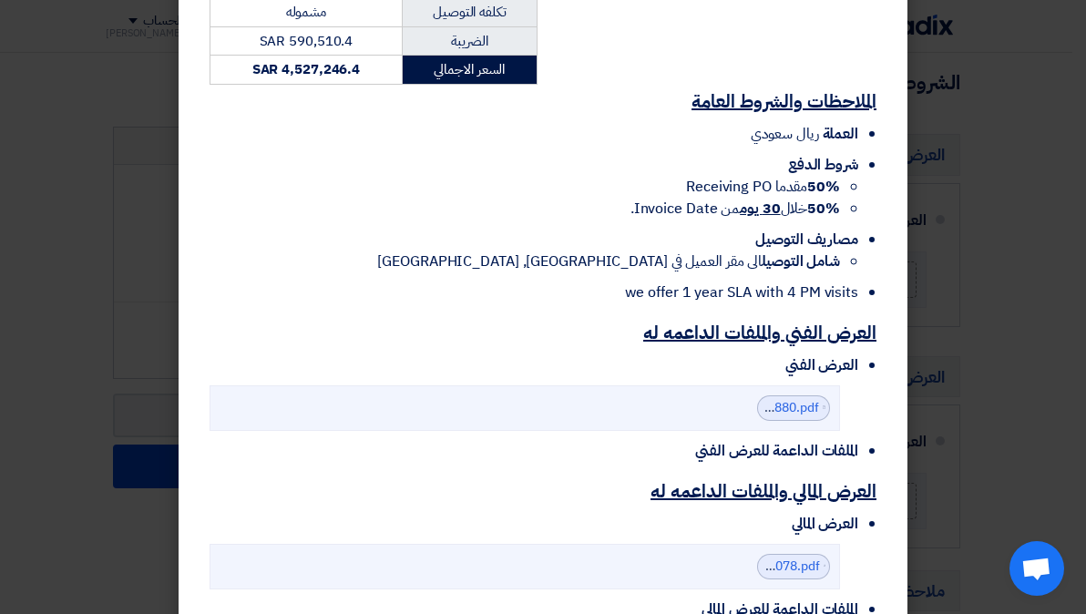
scroll to position [1093, 0]
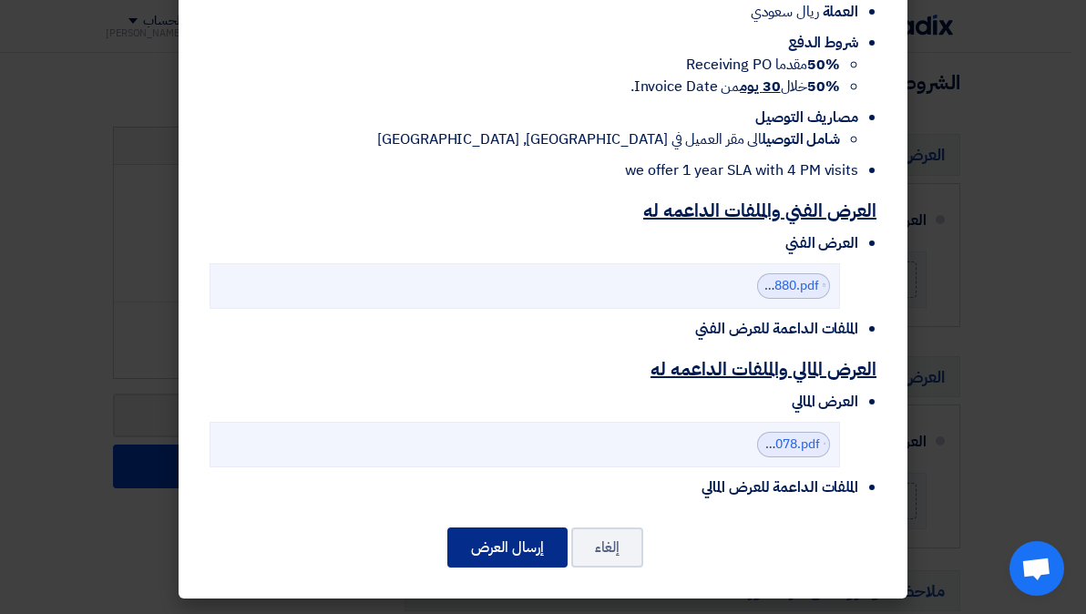
click at [532, 540] on button "إرسال العرض" at bounding box center [508, 548] width 120 height 40
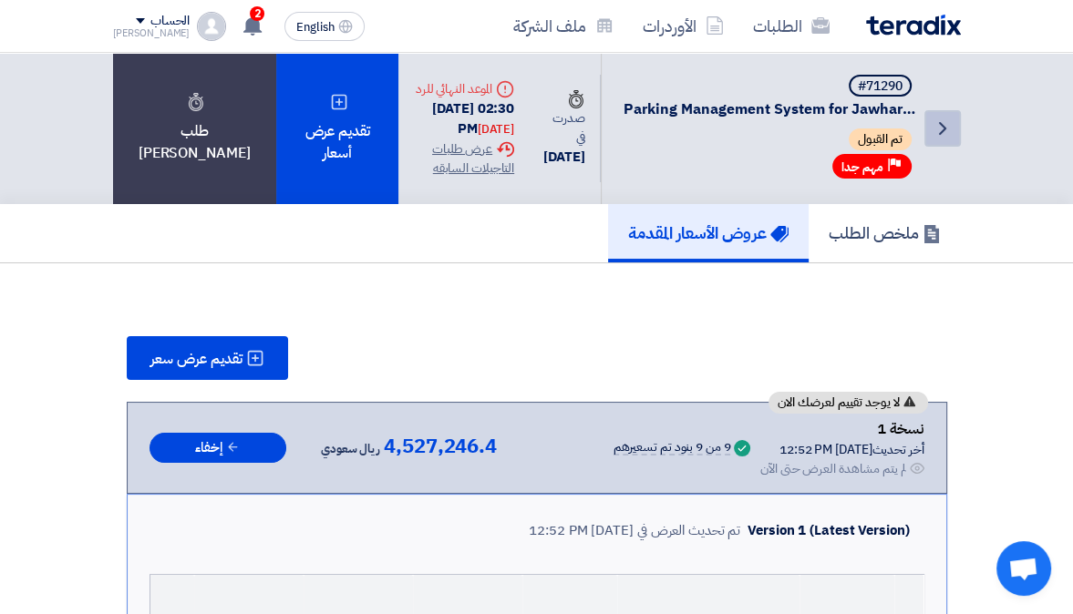
click at [946, 127] on icon "Back" at bounding box center [942, 129] width 22 height 22
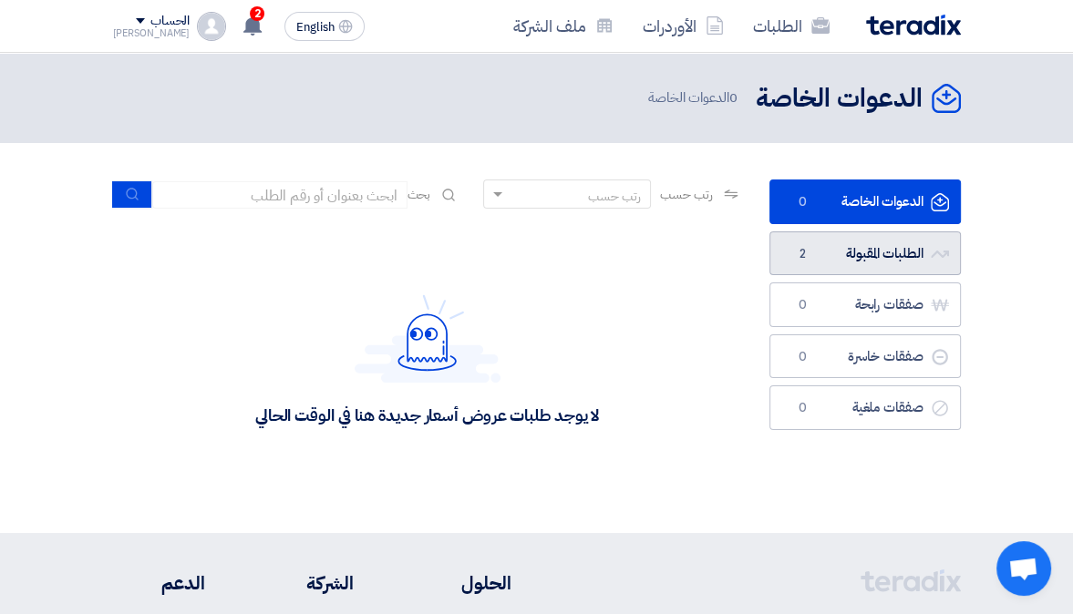
click at [868, 241] on link "الطلبات المقبولة الطلبات المقبولة 2" at bounding box center [864, 254] width 191 height 45
